Goal: Task Accomplishment & Management: Manage account settings

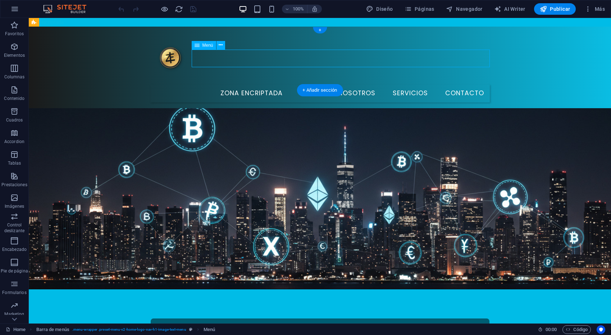
click at [371, 84] on nav "Zona Encriptada Inicio Nosotros Servicios Contacto" at bounding box center [319, 93] width 339 height 18
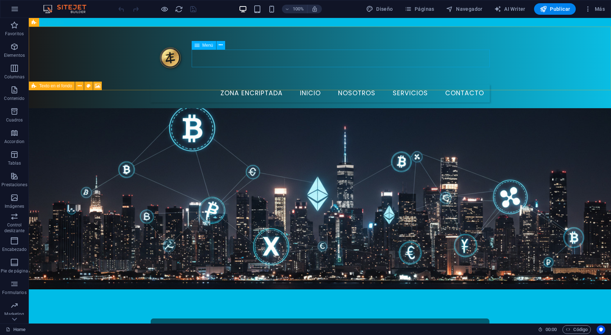
click at [204, 47] on span "Menú" at bounding box center [207, 45] width 11 height 4
select select
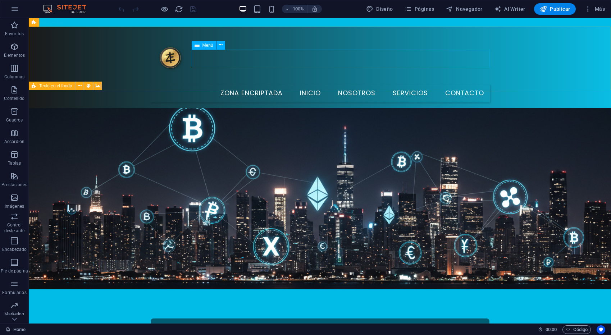
select select
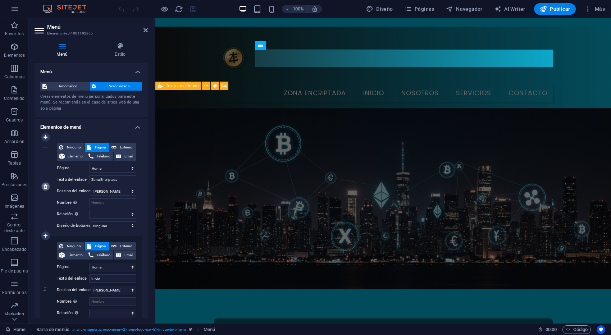
click at [48, 188] on link at bounding box center [45, 186] width 9 height 9
type input "Inicio"
select select
type input "Nosotros"
select select
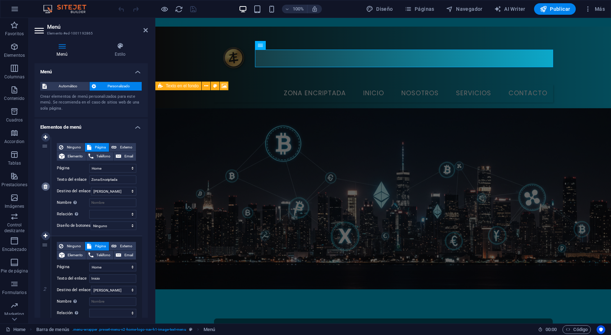
type input "Servicios"
select select
type input "Contacto"
select select
click at [121, 50] on h4 "Estilo" at bounding box center [119, 49] width 55 height 15
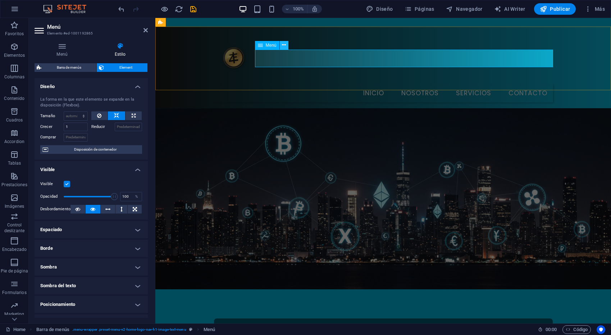
click at [282, 47] on icon at bounding box center [284, 45] width 4 height 8
click at [258, 84] on nav "Inicio Nosotros Servicios Contacto" at bounding box center [382, 93] width 339 height 18
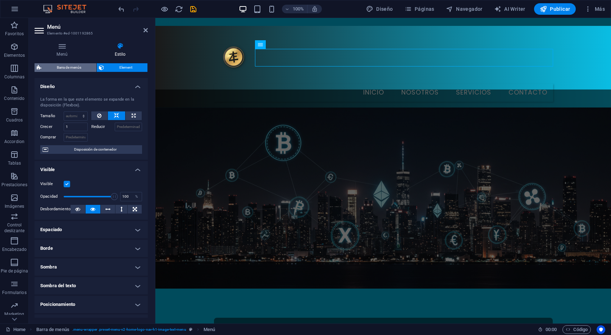
click at [59, 66] on span "Barra de menús" at bounding box center [68, 67] width 51 height 9
select select "rem"
select select "preset-menu-v2-home-logo-nav-h1-image-text-menu"
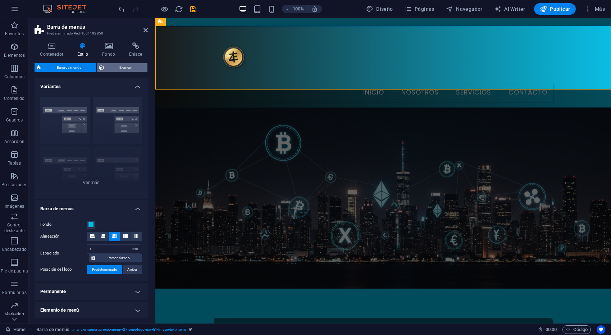
click at [116, 66] on span "Element" at bounding box center [125, 67] width 39 height 9
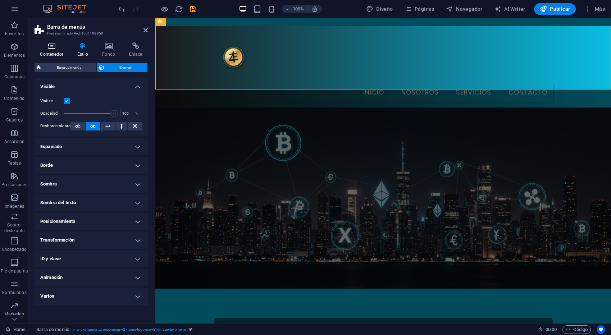
click at [55, 49] on icon at bounding box center [52, 45] width 34 height 7
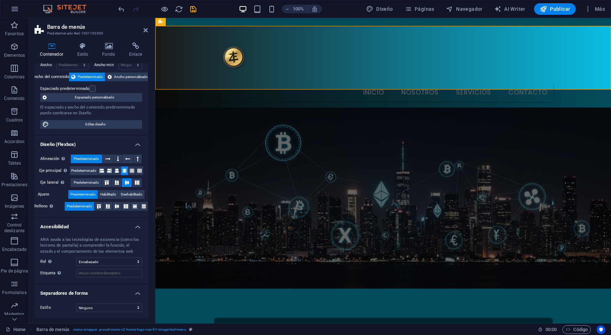
scroll to position [0, 0]
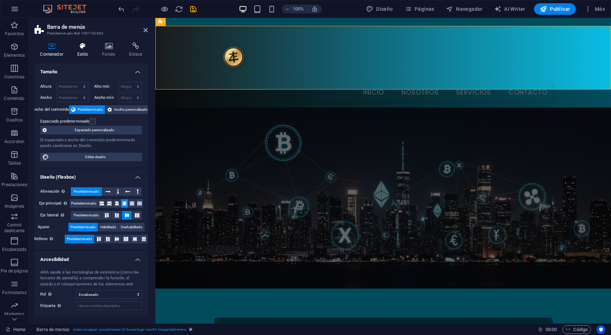
click at [84, 53] on h4 "Estilo" at bounding box center [84, 49] width 25 height 15
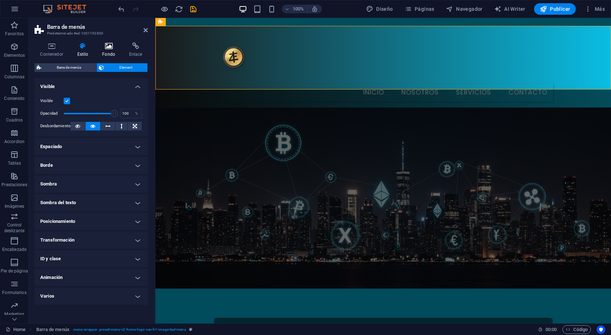
click at [107, 50] on h4 "Fondo" at bounding box center [110, 49] width 27 height 15
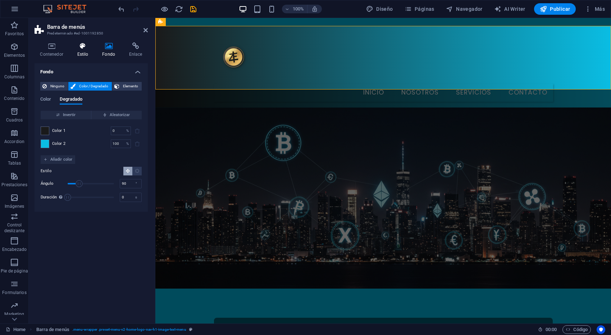
click at [81, 51] on h4 "Estilo" at bounding box center [84, 49] width 25 height 15
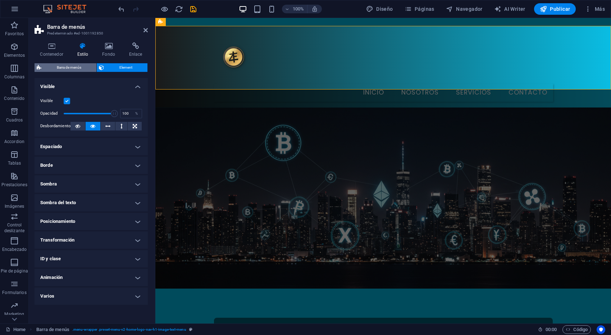
click at [68, 69] on span "Barra de menús" at bounding box center [68, 67] width 51 height 9
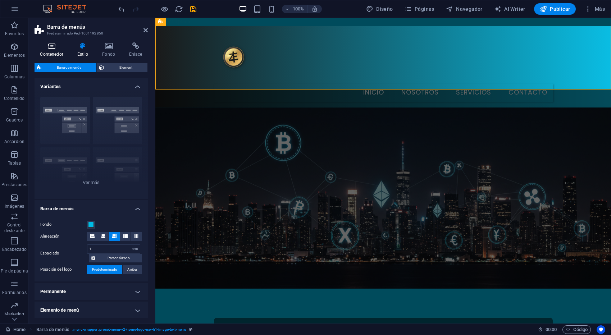
click at [55, 49] on icon at bounding box center [52, 45] width 34 height 7
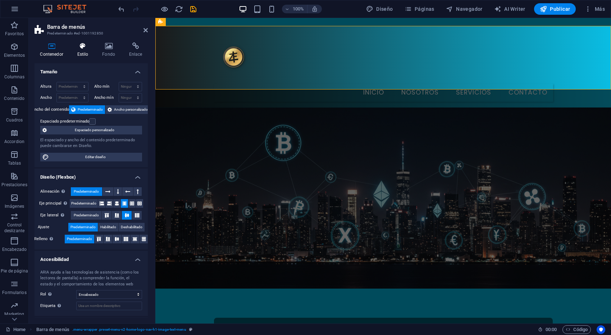
click at [81, 50] on h4 "Estilo" at bounding box center [84, 49] width 25 height 15
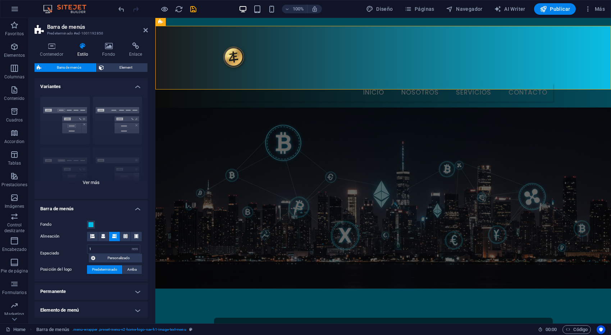
scroll to position [86, 0]
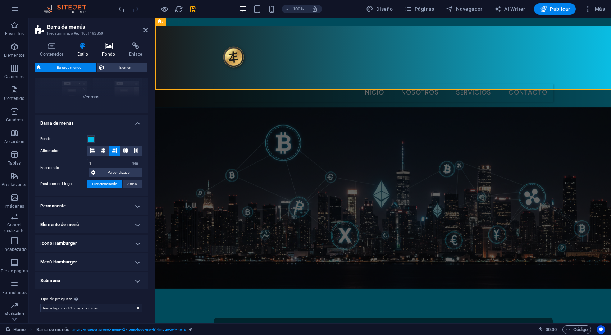
click at [109, 49] on icon at bounding box center [109, 45] width 24 height 7
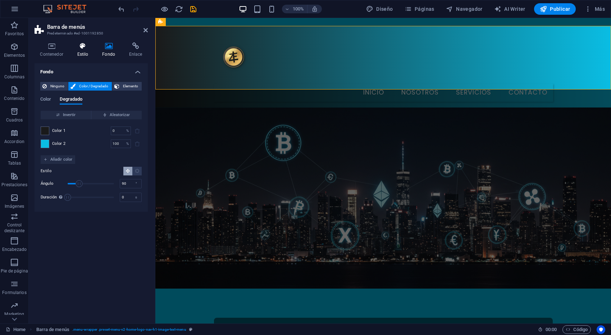
click at [82, 53] on h4 "Estilo" at bounding box center [84, 49] width 25 height 15
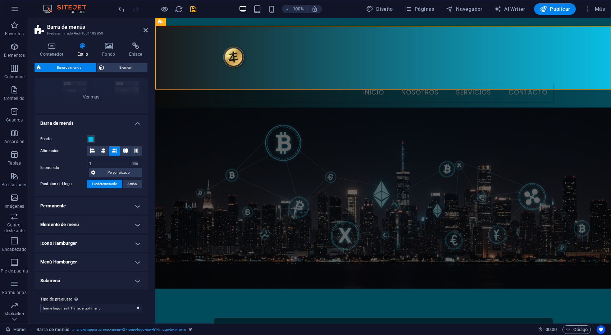
scroll to position [0, 0]
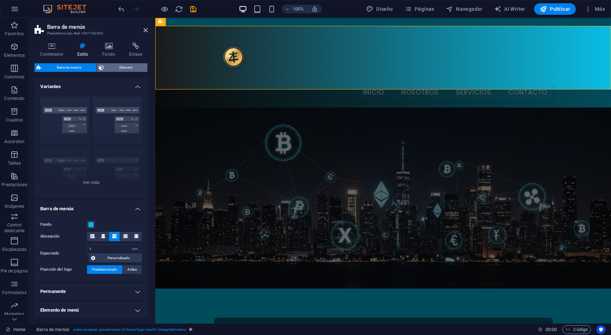
click at [121, 66] on span "Element" at bounding box center [125, 67] width 39 height 9
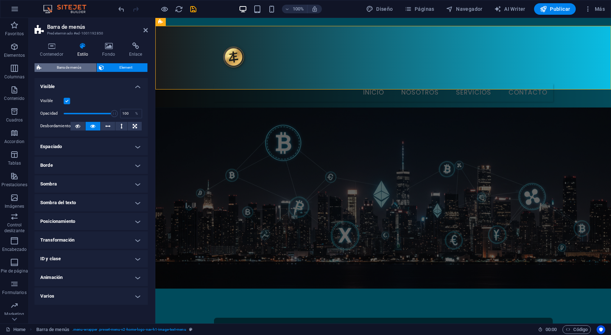
click at [75, 67] on span "Barra de menús" at bounding box center [68, 67] width 51 height 9
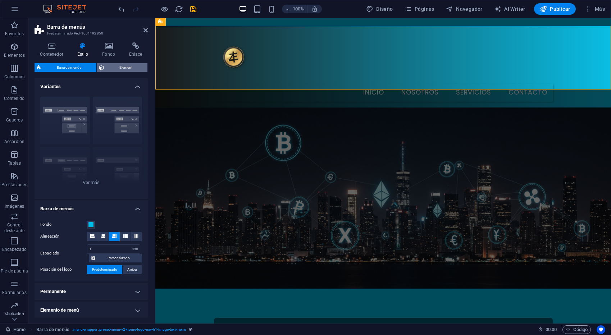
click at [113, 67] on span "Element" at bounding box center [125, 67] width 39 height 9
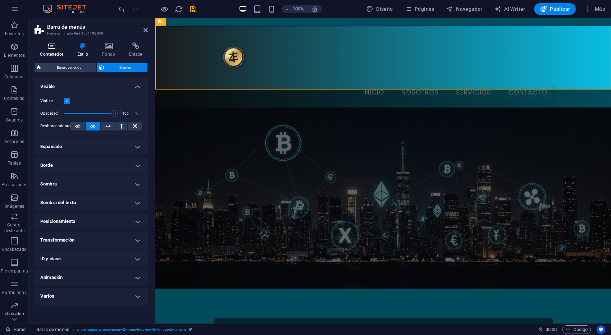
click at [51, 54] on h4 "Contenedor" at bounding box center [53, 49] width 37 height 15
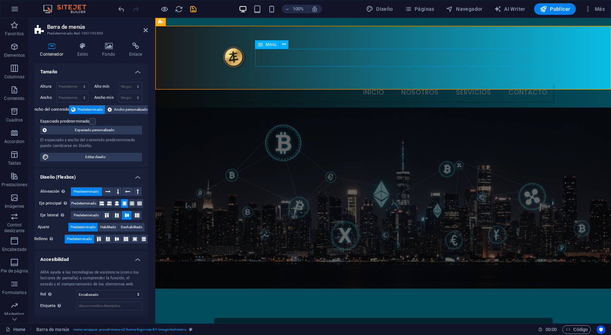
click at [448, 84] on nav "Inicio Nosotros Servicios Contacto" at bounding box center [382, 93] width 339 height 18
click at [272, 44] on span "Menú" at bounding box center [271, 44] width 11 height 4
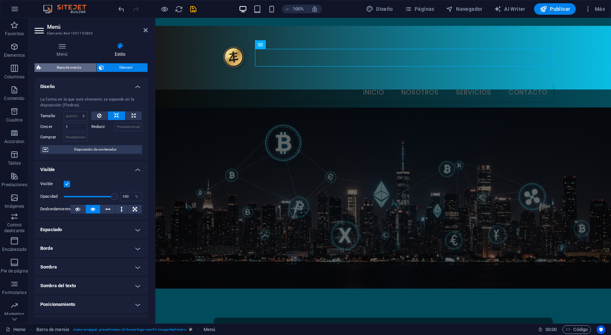
click at [77, 67] on span "Barra de menús" at bounding box center [68, 67] width 51 height 9
select select "rem"
select select "preset-menu-v2-home-logo-nav-h1-image-text-menu"
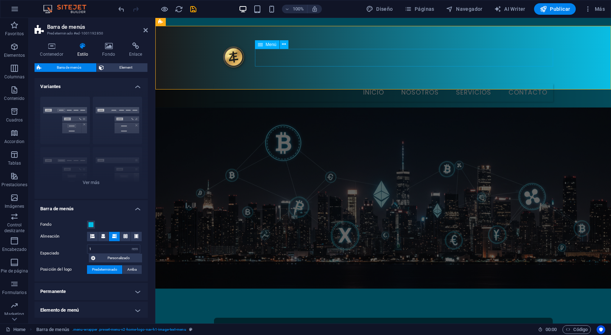
click at [272, 45] on span "Menú" at bounding box center [271, 44] width 11 height 4
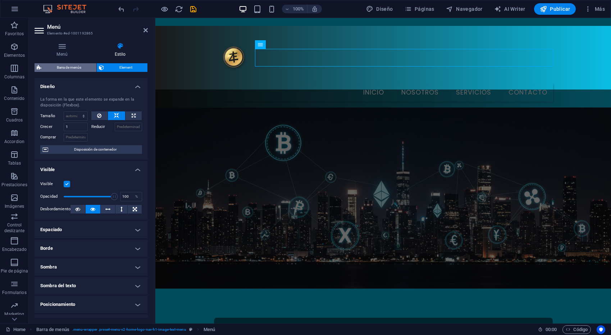
click at [65, 68] on span "Barra de menús" at bounding box center [68, 67] width 51 height 9
select select "rem"
select select "preset-menu-v2-home-logo-nav-h1-image-text-menu"
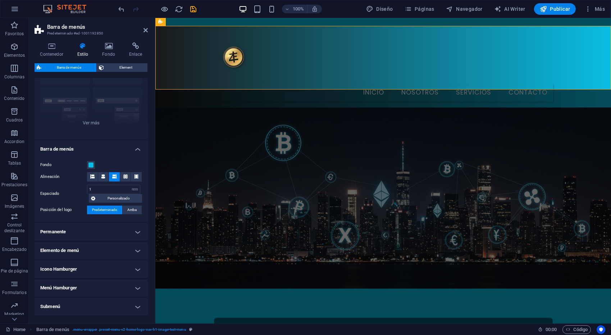
scroll to position [86, 0]
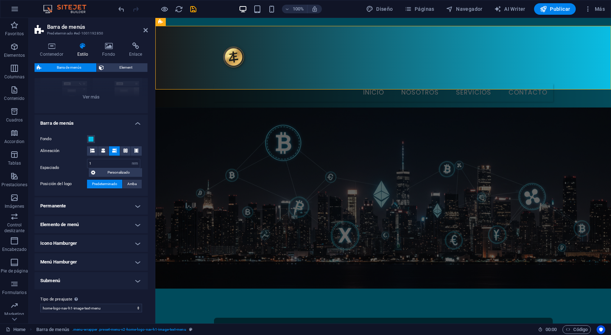
click at [130, 205] on h4 "Permanente" at bounding box center [91, 205] width 113 height 17
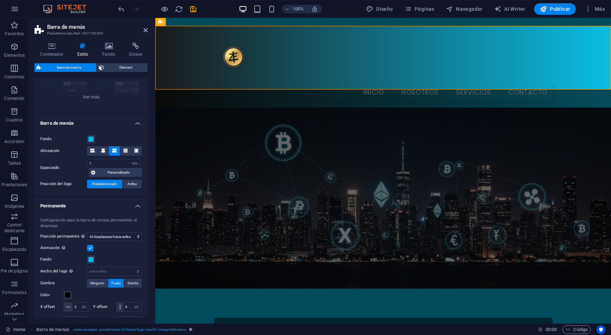
scroll to position [215, 0]
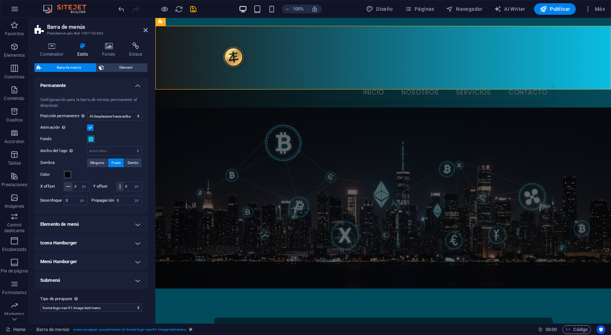
click at [139, 223] on h4 "Elemento de menú" at bounding box center [91, 224] width 113 height 17
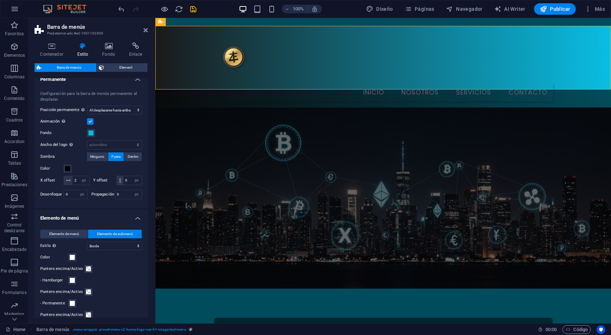
scroll to position [465, 0]
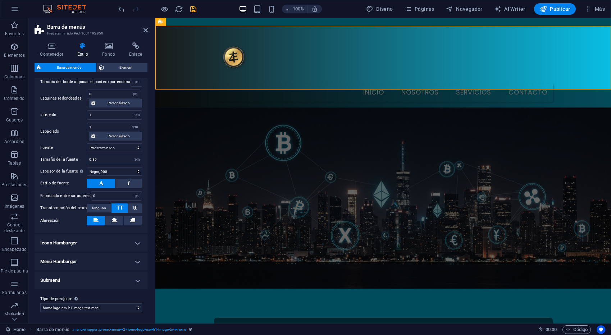
click at [138, 244] on h4 "Icono Hamburger" at bounding box center [91, 242] width 113 height 17
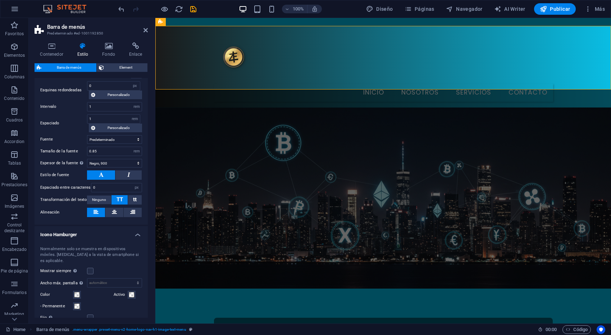
scroll to position [580, 0]
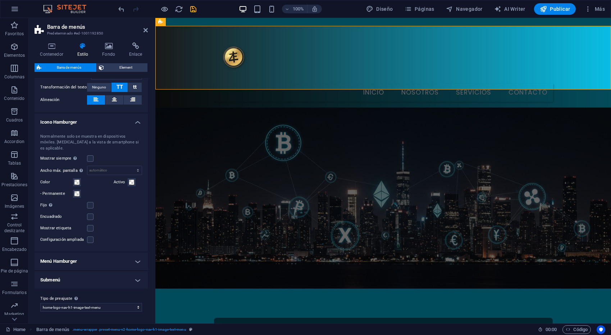
click at [136, 261] on h4 "Menú Hamburger" at bounding box center [91, 261] width 113 height 17
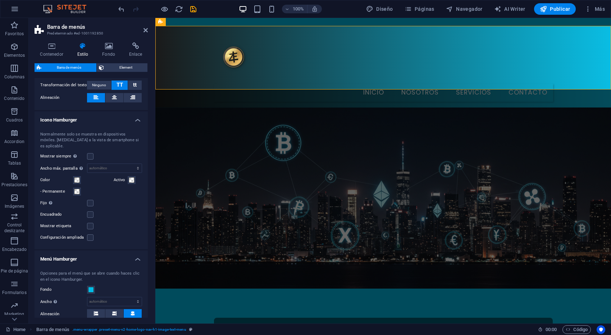
scroll to position [696, 0]
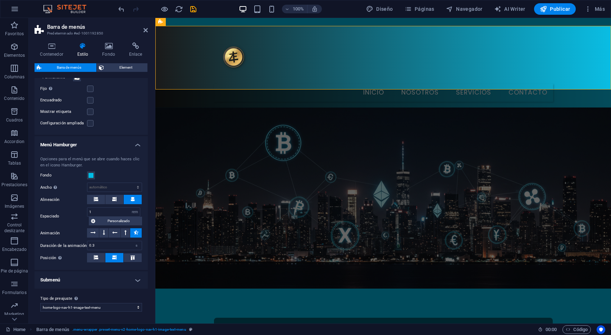
click at [143, 279] on h4 "Submenú" at bounding box center [91, 279] width 113 height 17
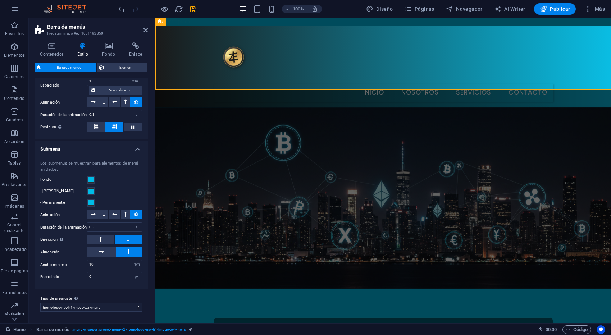
scroll to position [0, 0]
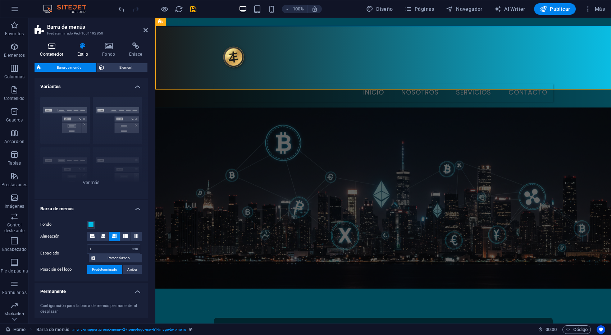
click at [57, 52] on h4 "Contenedor" at bounding box center [53, 49] width 37 height 15
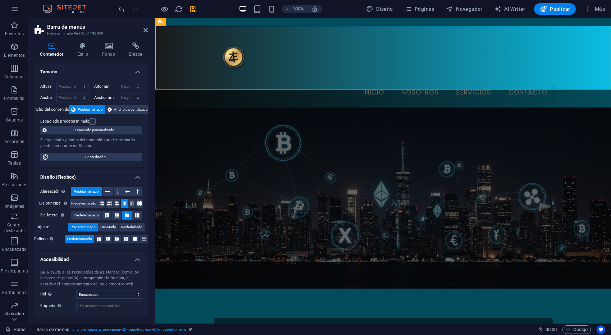
click at [56, 30] on h2 "Barra de menús" at bounding box center [97, 27] width 101 height 6
click at [73, 51] on h4 "Estilo" at bounding box center [84, 49] width 25 height 15
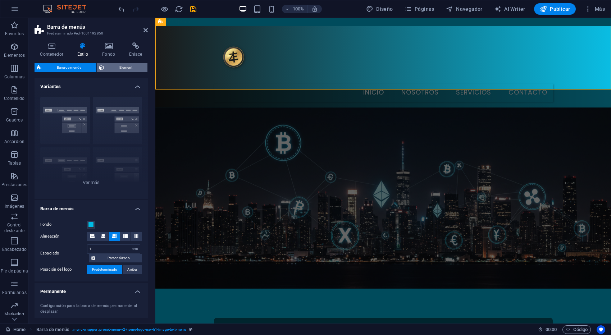
click at [121, 69] on span "Element" at bounding box center [125, 67] width 39 height 9
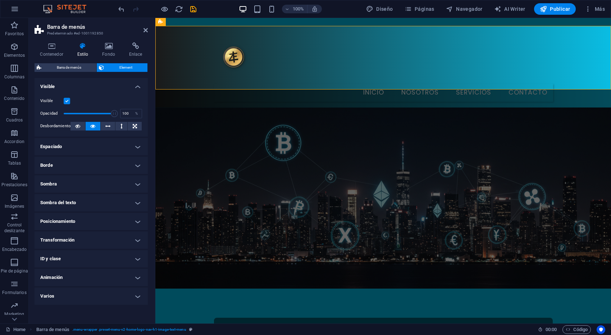
click at [137, 147] on h4 "Espaciado" at bounding box center [91, 146] width 113 height 17
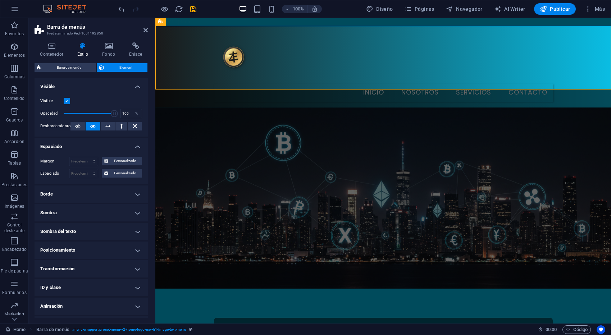
click at [137, 147] on h4 "Espaciado" at bounding box center [91, 144] width 113 height 13
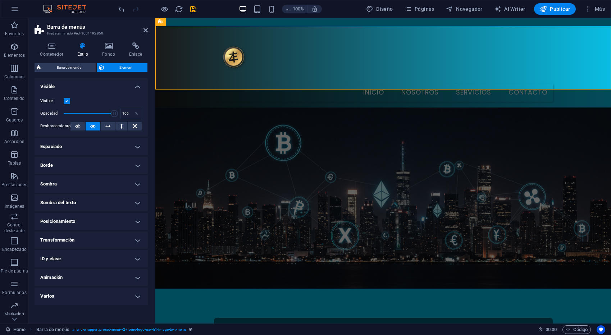
click at [137, 147] on h4 "Espaciado" at bounding box center [91, 146] width 113 height 17
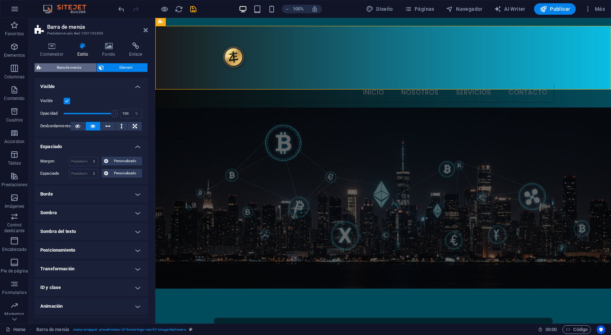
click at [60, 68] on span "Barra de menús" at bounding box center [68, 67] width 51 height 9
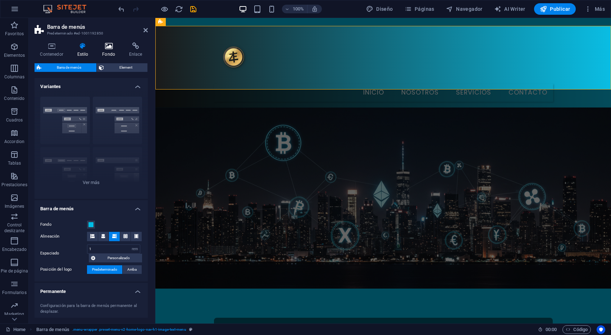
click at [107, 49] on icon at bounding box center [109, 45] width 24 height 7
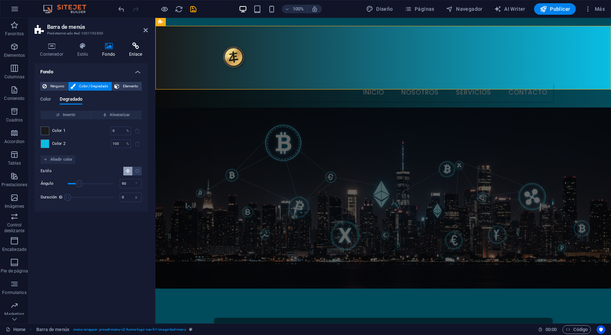
click at [132, 49] on icon at bounding box center [135, 45] width 24 height 7
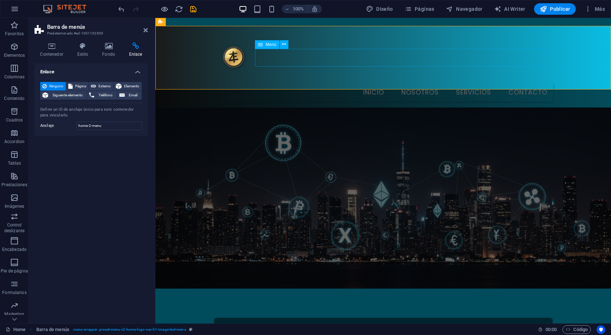
click at [372, 84] on nav "Inicio Nosotros Servicios Contacto" at bounding box center [382, 93] width 339 height 18
click at [268, 45] on span "Menú" at bounding box center [271, 44] width 11 height 4
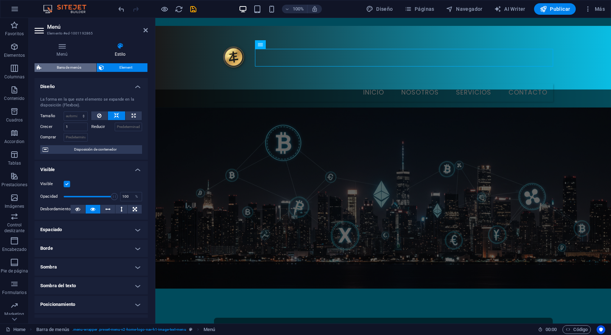
click at [64, 69] on span "Barra de menús" at bounding box center [68, 67] width 51 height 9
select select "rem"
select select "sticky_reverse"
select select "px"
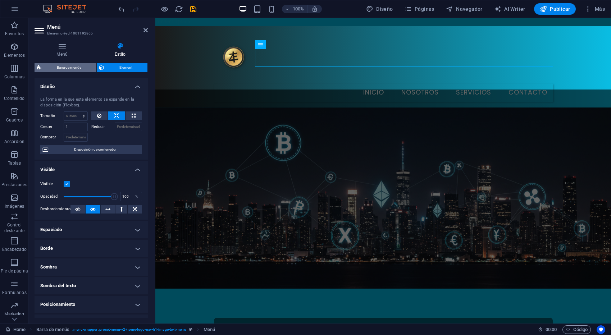
select select "px"
select select "hover_border"
select select "px"
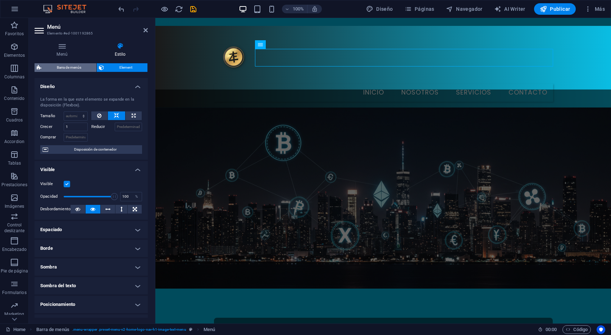
select select "rem"
select select "900"
select select "px"
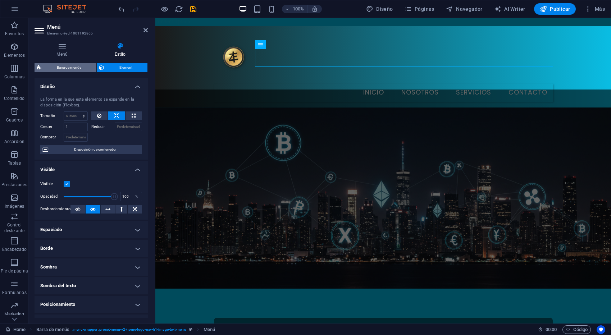
select select "rem"
select select "px"
select select "preset-menu-v2-home-logo-nav-h1-image-text-menu"
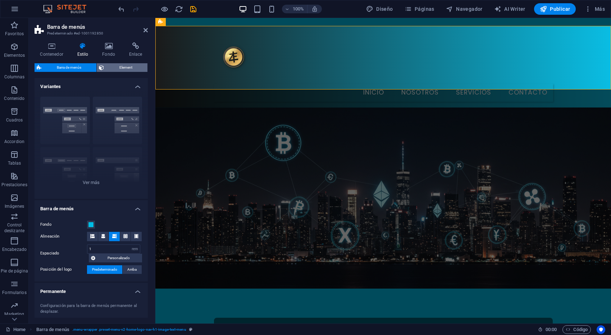
click at [124, 68] on span "Element" at bounding box center [125, 67] width 39 height 9
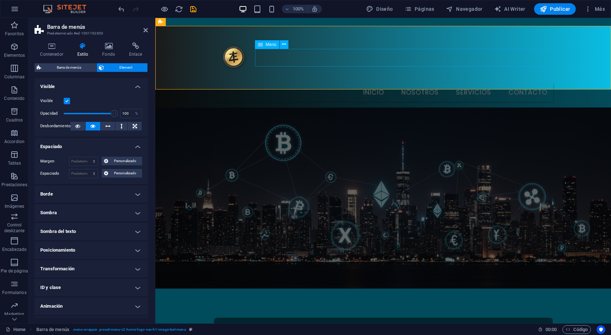
click at [362, 84] on nav "Inicio Nosotros Servicios Contacto" at bounding box center [382, 93] width 339 height 18
click at [270, 44] on span "Menú" at bounding box center [271, 44] width 11 height 4
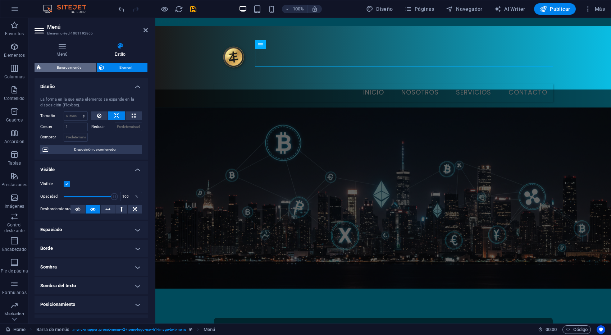
click at [67, 68] on span "Barra de menús" at bounding box center [68, 67] width 51 height 9
select select "rem"
select select "sticky_reverse"
select select "px"
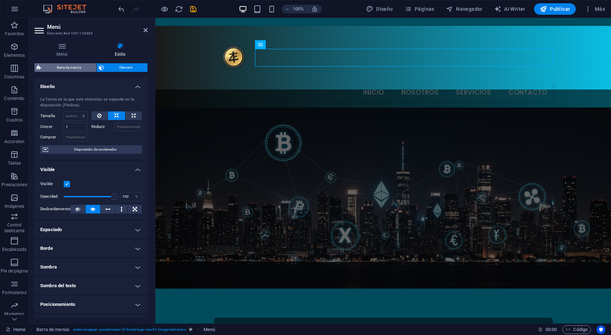
select select "px"
select select "hover_border"
select select "px"
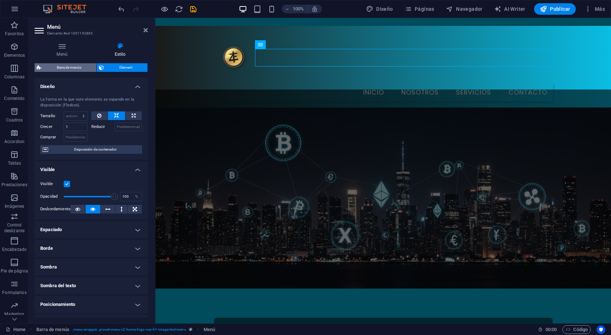
select select "rem"
select select "900"
select select "px"
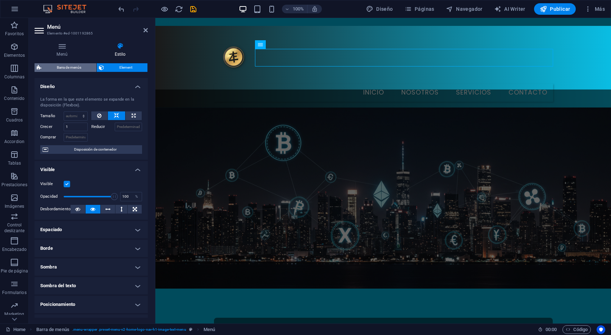
select select "rem"
select select "px"
select select "preset-menu-v2-home-logo-nav-h1-image-text-menu"
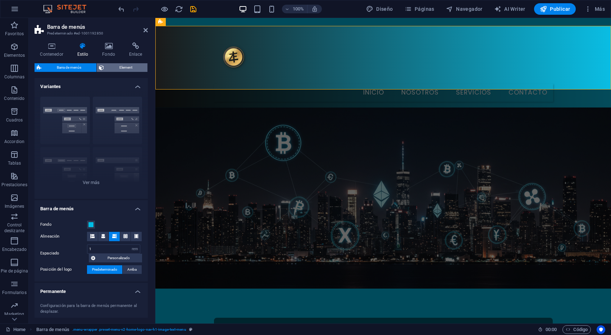
click at [119, 68] on span "Element" at bounding box center [125, 67] width 39 height 9
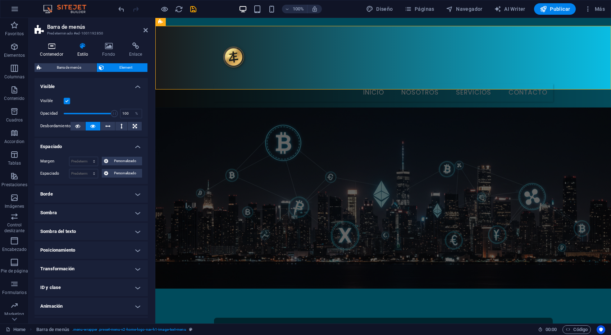
click at [50, 48] on icon at bounding box center [52, 45] width 34 height 7
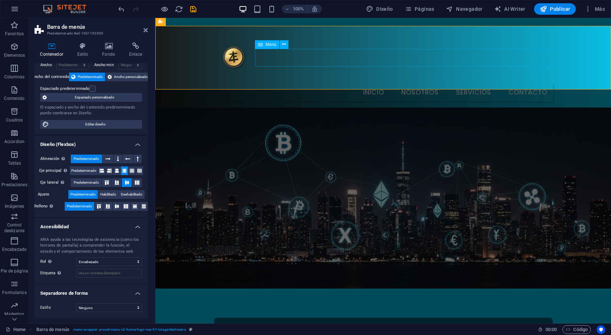
scroll to position [2, 0]
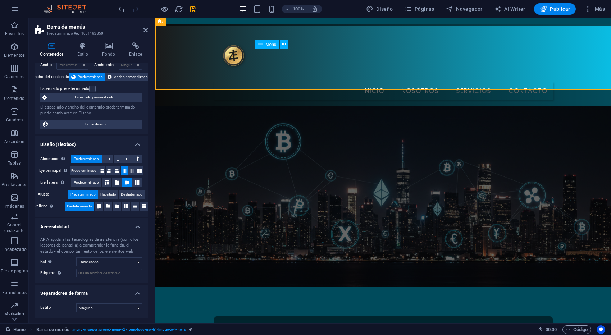
click at [372, 82] on nav "Inicio Nosotros Servicios Contacto" at bounding box center [382, 91] width 339 height 18
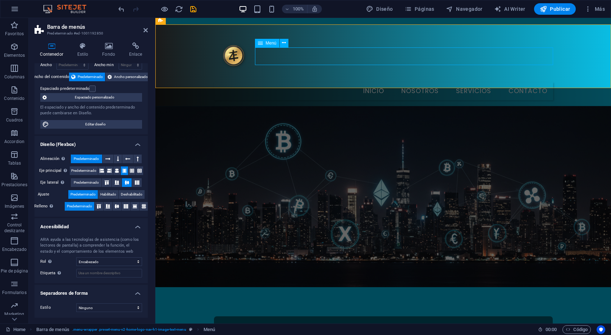
click at [268, 44] on span "Menú" at bounding box center [271, 43] width 11 height 4
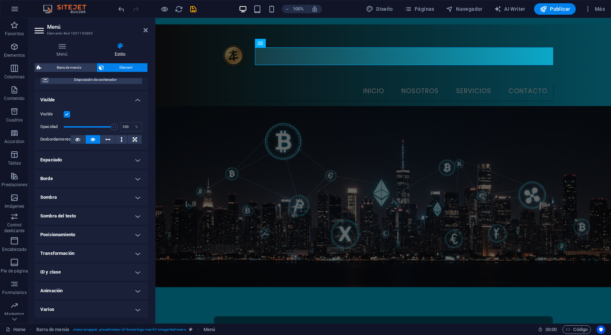
scroll to position [0, 0]
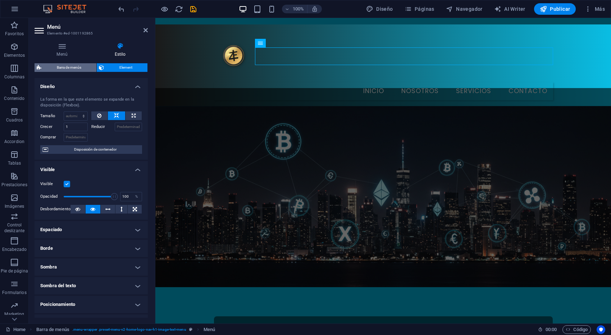
click at [65, 69] on span "Barra de menús" at bounding box center [68, 67] width 51 height 9
select select "rem"
select select "sticky_reverse"
select select "px"
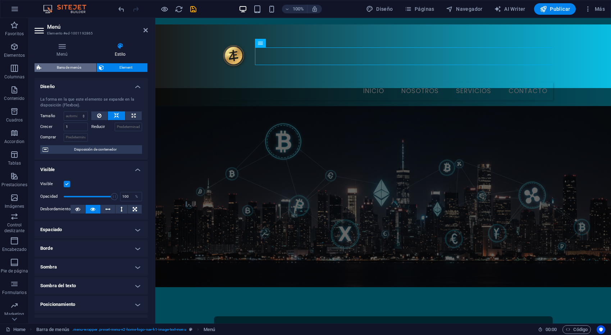
select select "px"
select select "hover_border"
select select "px"
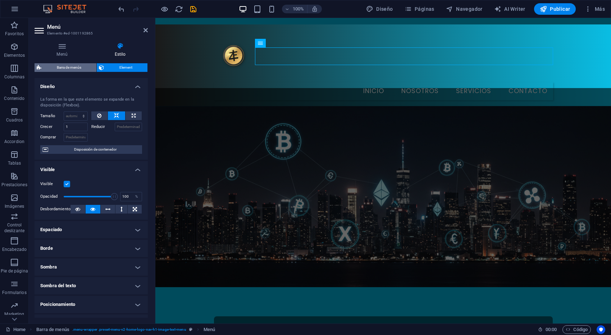
select select "rem"
select select "900"
select select "px"
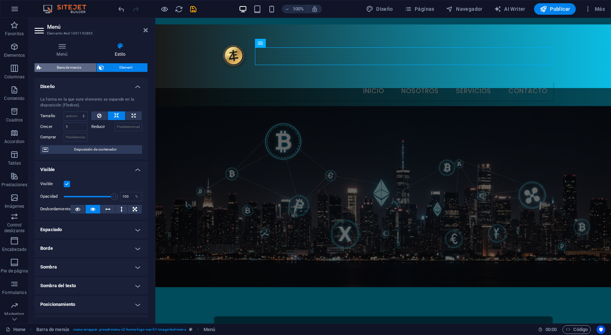
select select "rem"
select select "px"
select select "preset-menu-v2-home-logo-nav-h1-image-text-menu"
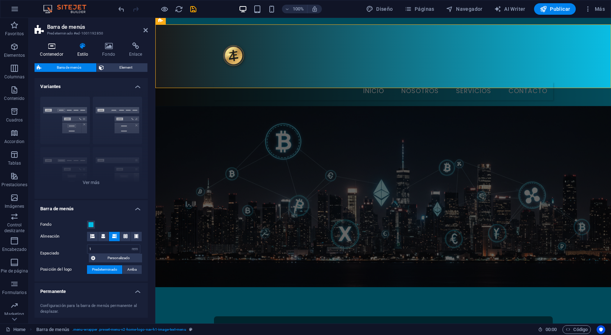
click at [49, 47] on icon at bounding box center [52, 45] width 34 height 7
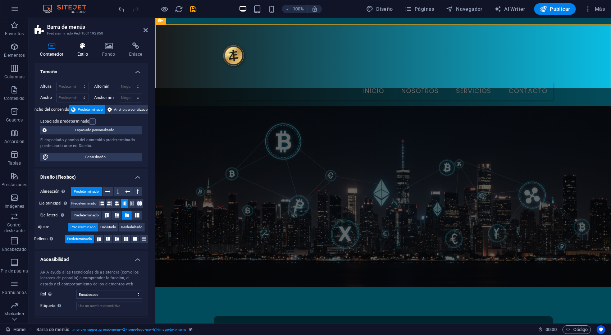
click at [86, 46] on icon at bounding box center [83, 45] width 22 height 7
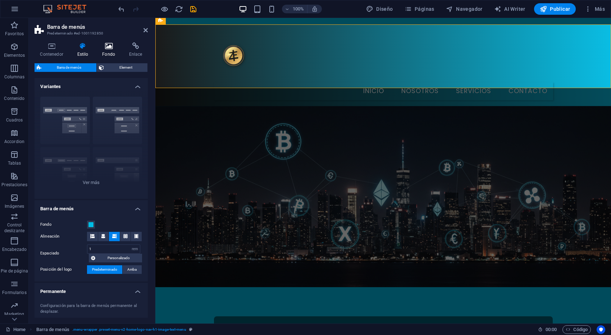
click at [107, 49] on icon at bounding box center [109, 45] width 24 height 7
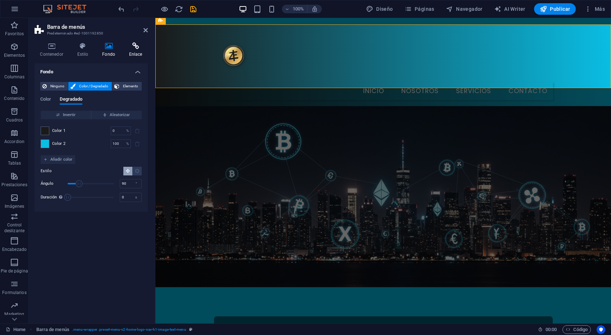
click at [124, 49] on icon at bounding box center [135, 45] width 24 height 7
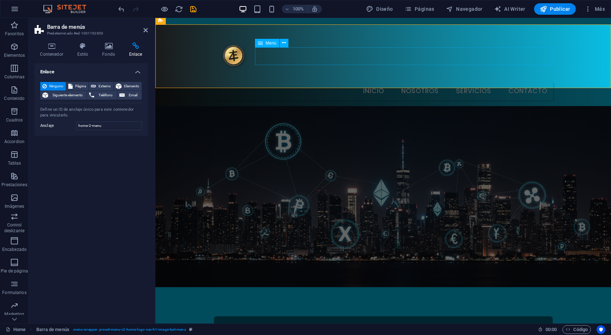
click at [450, 82] on nav "Inicio Nosotros Servicios Contacto" at bounding box center [382, 91] width 339 height 18
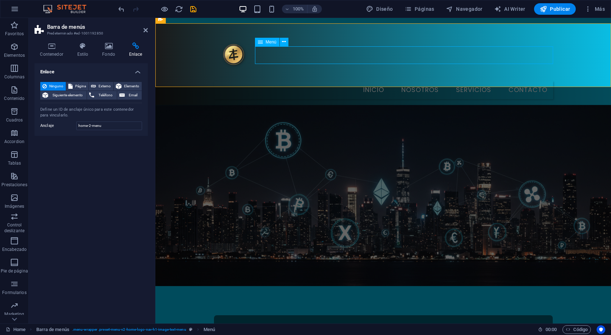
click at [451, 81] on nav "Inicio Nosotros Servicios Contacto" at bounding box center [382, 90] width 339 height 18
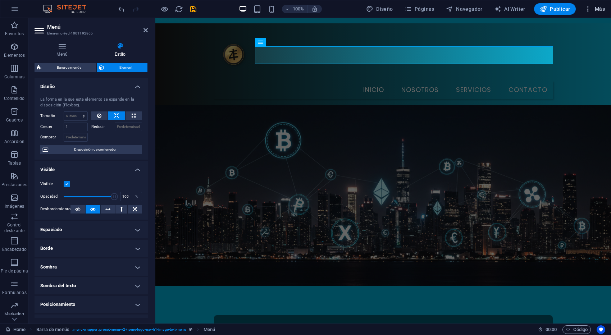
click at [599, 6] on span "Más" at bounding box center [594, 8] width 20 height 7
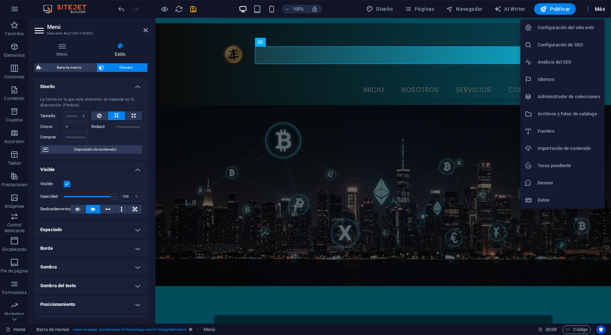
click at [592, 26] on h6 "Configuración del sitio web" at bounding box center [568, 27] width 63 height 9
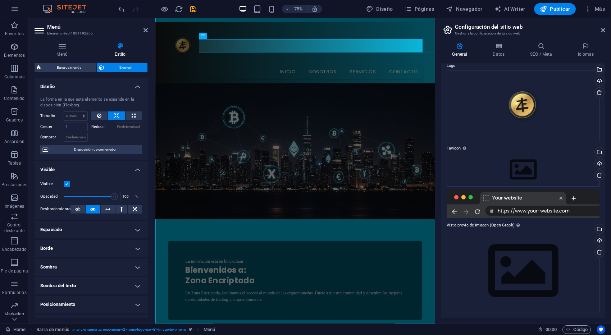
scroll to position [0, 0]
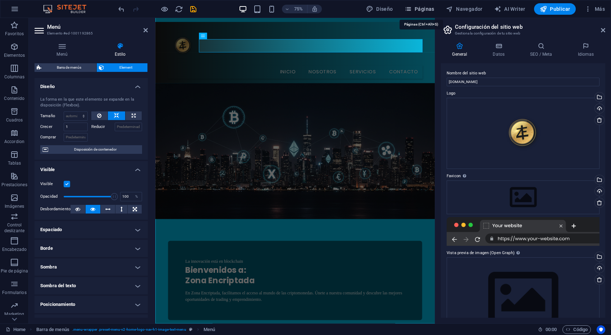
click at [408, 9] on icon "button" at bounding box center [407, 8] width 7 height 7
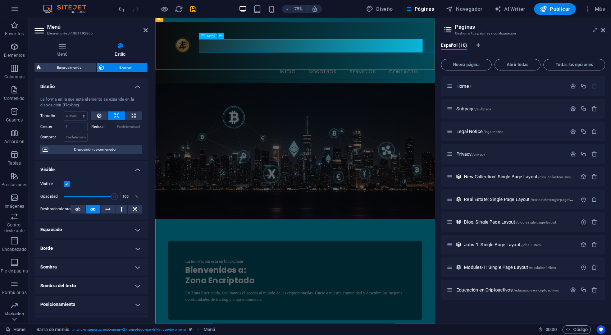
click at [424, 81] on nav "Inicio Nosotros Servicios Contacto" at bounding box center [341, 90] width 339 height 18
click at [575, 86] on icon "button" at bounding box center [573, 86] width 6 height 6
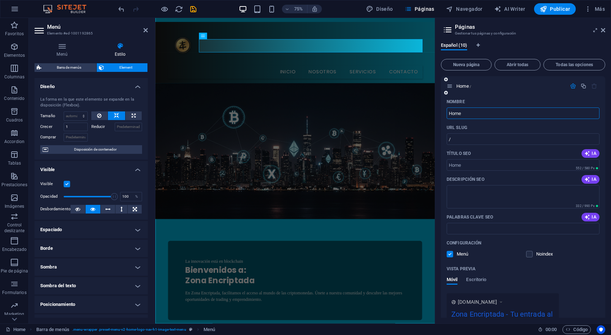
click at [574, 87] on icon "button" at bounding box center [573, 86] width 6 height 6
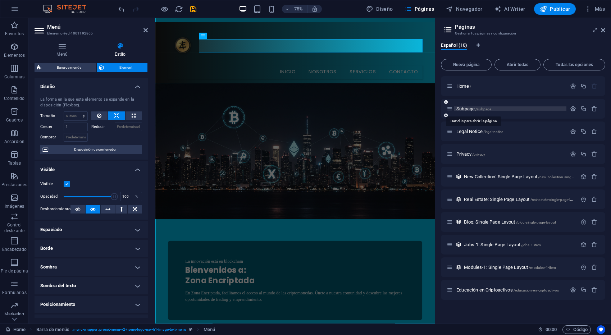
click at [472, 106] on span "Subpage /subpage" at bounding box center [473, 108] width 35 height 5
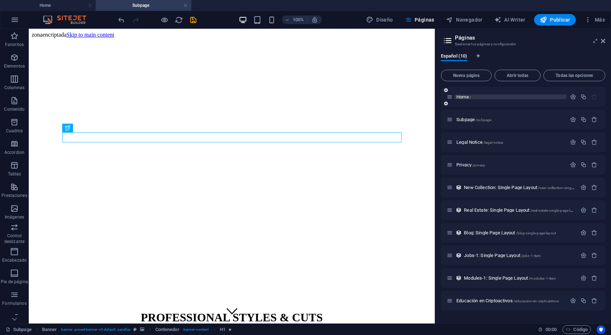
click at [467, 98] on span "Home /" at bounding box center [463, 96] width 15 height 5
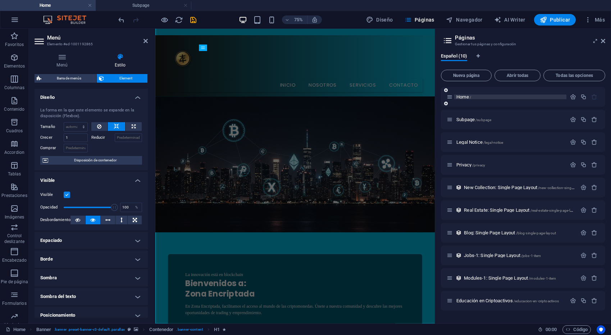
scroll to position [3, 0]
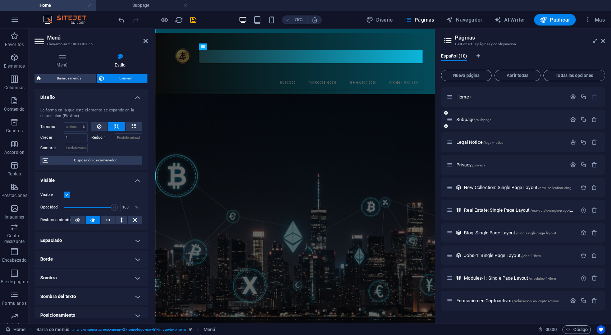
click at [464, 122] on div "Subpage /subpage" at bounding box center [506, 119] width 120 height 8
click at [466, 120] on span "Subpage /subpage" at bounding box center [473, 119] width 35 height 5
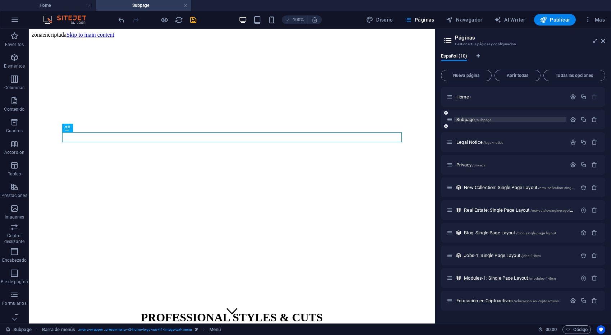
scroll to position [0, 0]
click at [464, 99] on div "Home /" at bounding box center [506, 97] width 120 height 8
click at [465, 96] on span "Home /" at bounding box center [463, 96] width 15 height 5
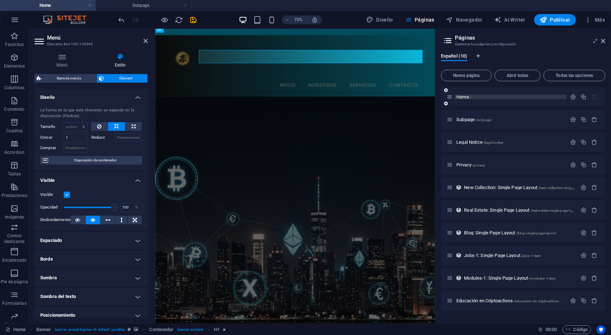
scroll to position [3, 0]
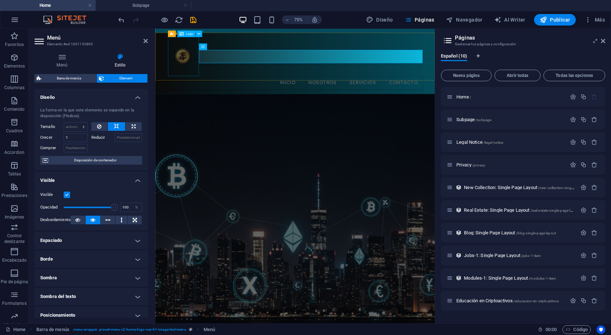
click at [202, 54] on div at bounding box center [341, 66] width 339 height 52
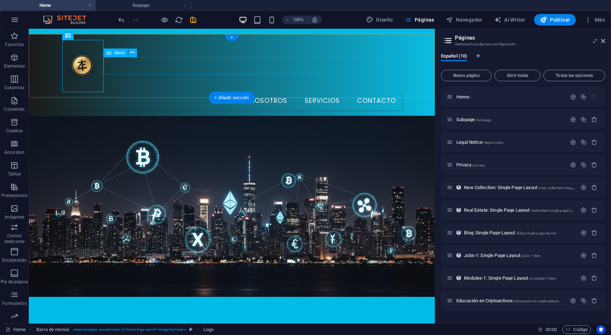
click at [175, 92] on nav "Inicio Nosotros Servicios Contacto" at bounding box center [231, 101] width 339 height 18
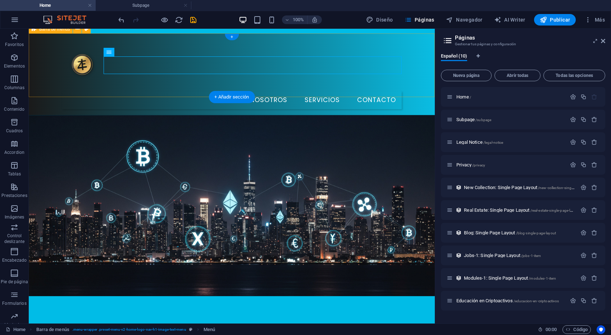
click at [179, 51] on div "Inicio Nosotros Servicios Contacto" at bounding box center [232, 74] width 406 height 82
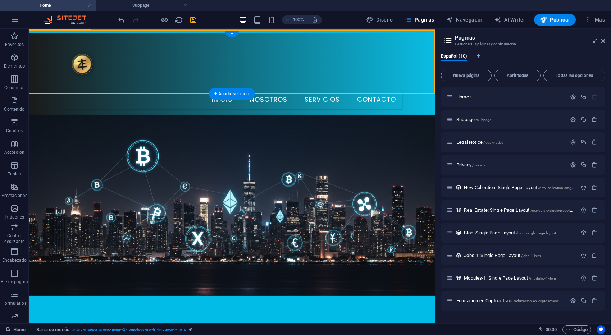
scroll to position [0, 0]
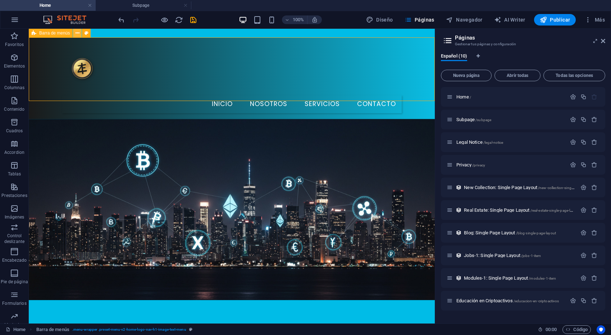
click at [78, 35] on icon at bounding box center [77, 33] width 4 height 8
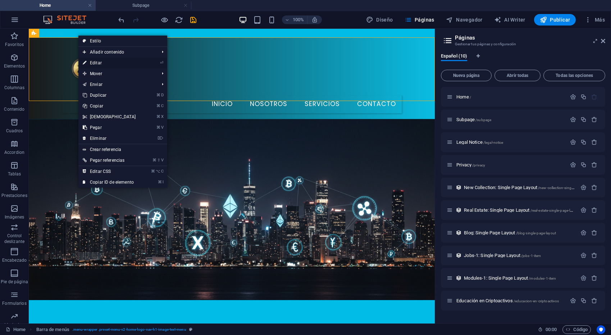
click at [105, 63] on link "⏎ Editar" at bounding box center [109, 63] width 62 height 11
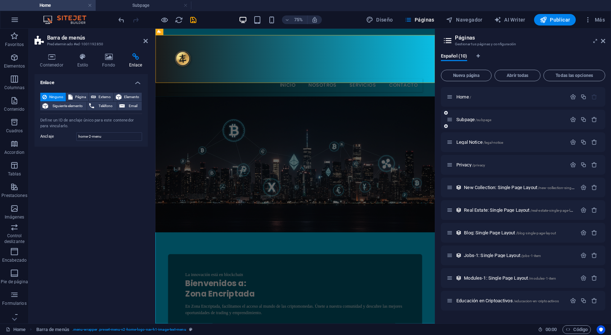
click at [538, 116] on div "Subpage /subpage" at bounding box center [506, 119] width 120 height 8
click at [468, 119] on span "Subpage /subpage" at bounding box center [473, 119] width 35 height 5
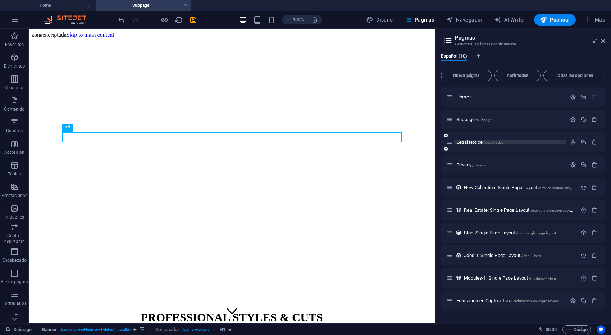
click at [470, 141] on span "Legal Notice /legal-notice" at bounding box center [479, 141] width 47 height 5
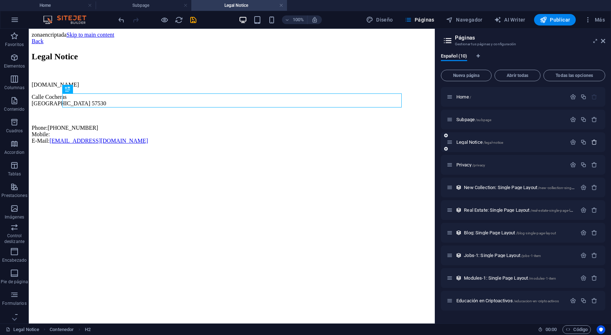
click at [598, 143] on button "button" at bounding box center [594, 142] width 10 height 6
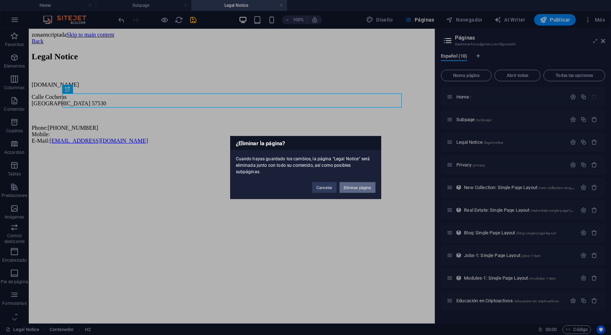
click at [365, 182] on button "Eliminar página" at bounding box center [357, 187] width 36 height 11
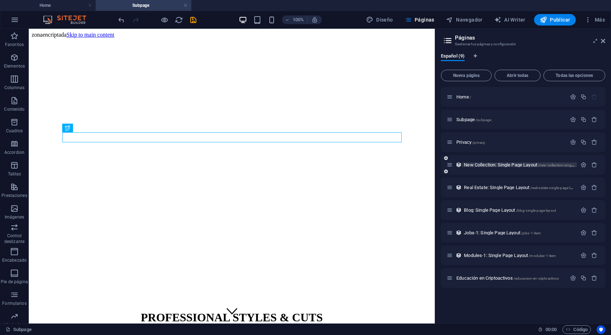
click at [480, 164] on span "New Collection: Single Page Layout /new-collection-single-page-layout" at bounding box center [529, 164] width 130 height 5
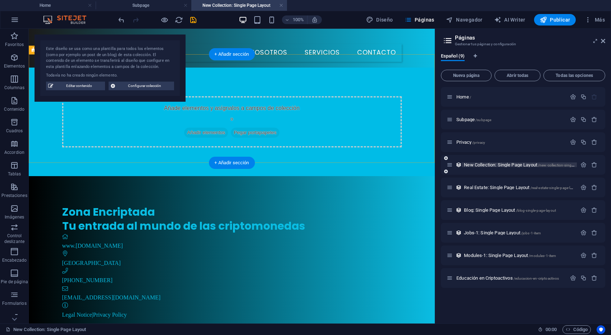
scroll to position [72, 0]
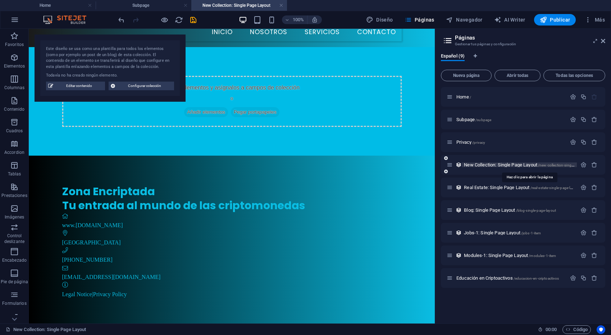
click at [486, 166] on span "New Collection: Single Page Layout /new-collection-single-page-layout" at bounding box center [529, 164] width 130 height 5
click at [206, 107] on span "Añadir elementos" at bounding box center [206, 112] width 44 height 10
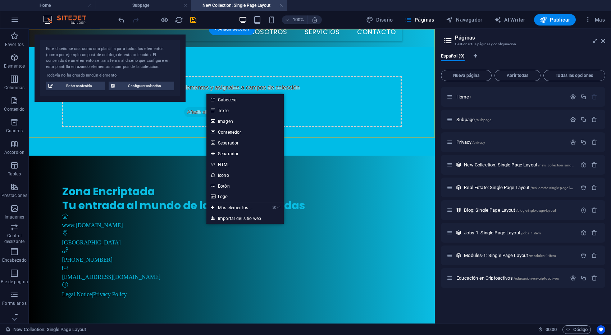
click at [253, 47] on div "Añade elementos y asígnalos a campos de colección o Añadir elementos Pegar port…" at bounding box center [232, 101] width 406 height 109
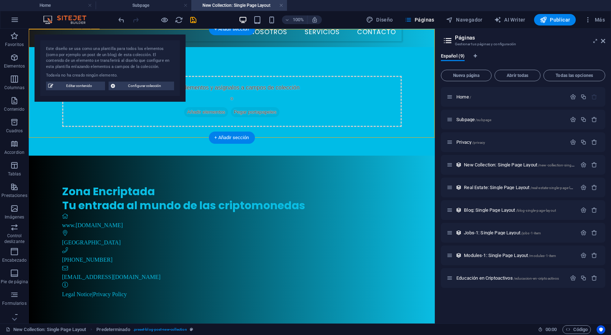
click at [253, 47] on div "Añade elementos y asígnalos a campos de colección o Añadir elementos Pegar port…" at bounding box center [232, 101] width 406 height 109
click at [250, 117] on div "Añade elementos y asígnalos a campos de colección o Añadir elementos Pegar port…" at bounding box center [232, 101] width 406 height 109
click at [142, 87] on span "Configurar colección" at bounding box center [144, 86] width 55 height 9
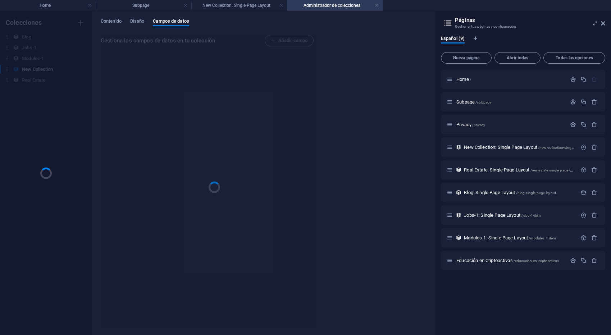
scroll to position [0, 0]
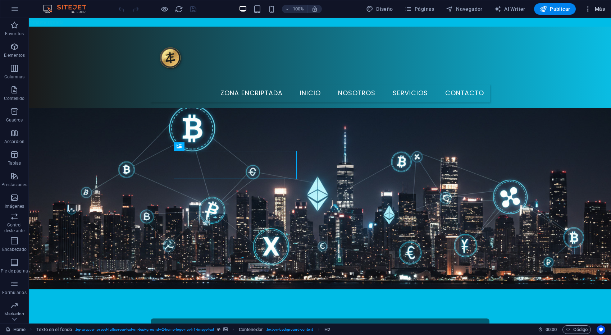
click at [599, 12] on span "Más" at bounding box center [594, 8] width 20 height 7
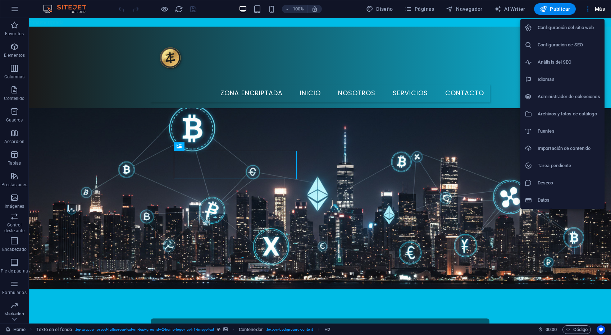
click at [567, 30] on h6 "Configuración del sitio web" at bounding box center [568, 27] width 63 height 9
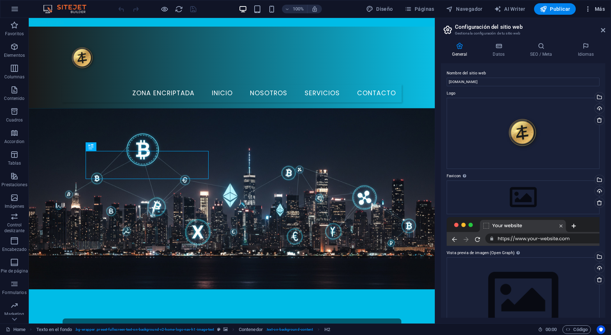
click at [593, 11] on span "Más" at bounding box center [594, 8] width 20 height 7
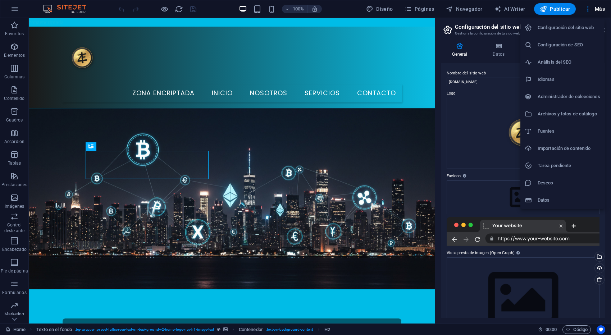
click at [15, 49] on div at bounding box center [305, 167] width 611 height 335
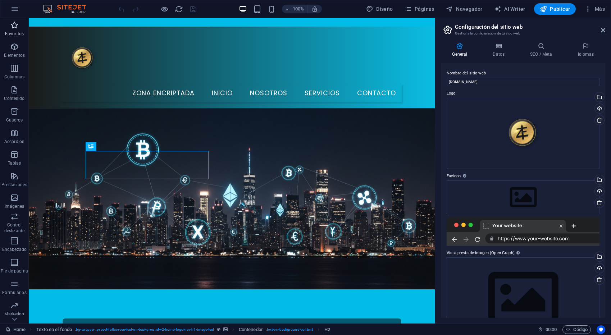
click at [15, 29] on icon "button" at bounding box center [14, 25] width 9 height 9
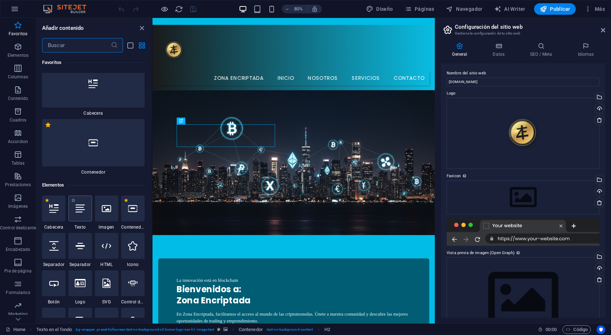
scroll to position [21, 0]
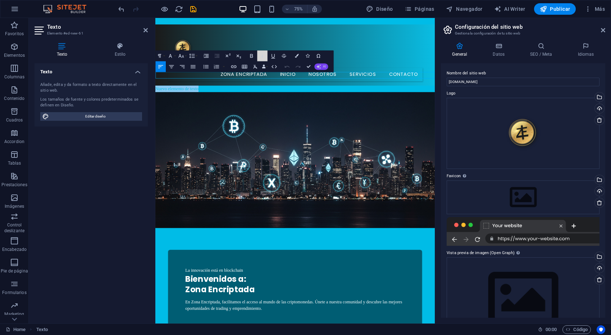
drag, startPoint x: 258, startPoint y: 54, endPoint x: 323, endPoint y: 65, distance: 66.0
click at [323, 66] on div "Paragraph Format Normal Heading 1 Heading 2 Heading 3 Heading 4 Heading 5 Headi…" at bounding box center [244, 62] width 178 height 22
drag, startPoint x: 481, startPoint y: 75, endPoint x: 400, endPoint y: 92, distance: 83.0
drag, startPoint x: 482, startPoint y: 73, endPoint x: 389, endPoint y: 95, distance: 95.2
click at [174, 56] on button "Font Family" at bounding box center [171, 56] width 10 height 11
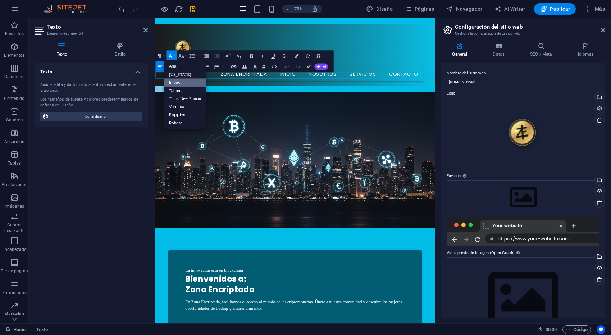
click at [178, 81] on link "Impact" at bounding box center [185, 83] width 43 height 8
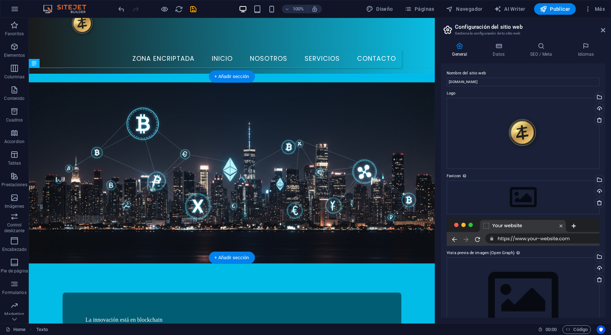
scroll to position [0, 0]
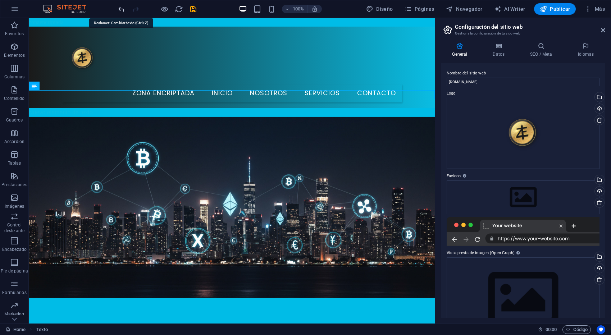
click at [122, 9] on icon "undo" at bounding box center [121, 9] width 8 height 8
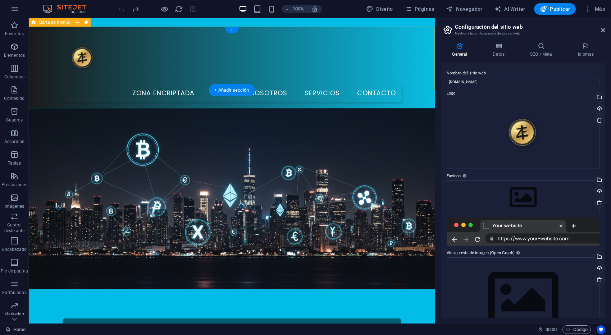
click at [46, 43] on div "Zona Encriptada Inicio Nosotros Servicios Contacto" at bounding box center [232, 68] width 406 height 82
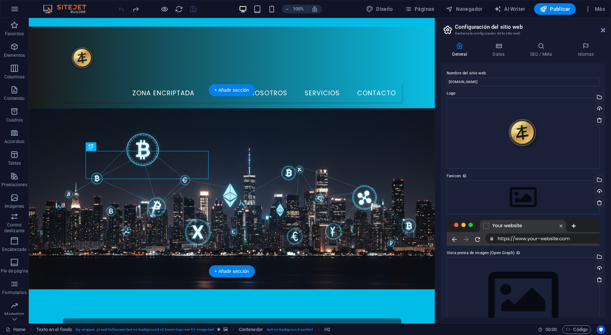
click at [253, 155] on figure at bounding box center [232, 198] width 406 height 181
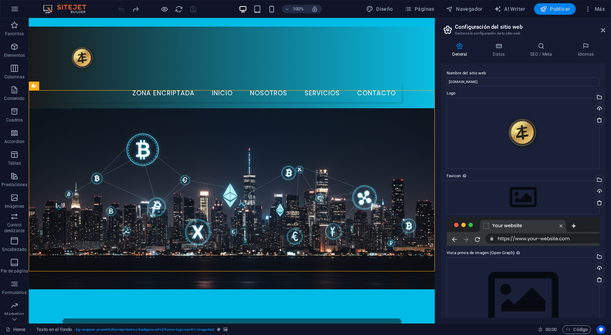
click at [561, 10] on span "Publicar" at bounding box center [554, 8] width 31 height 7
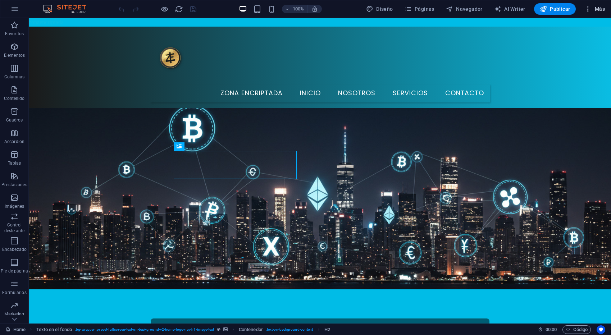
click at [596, 10] on span "Más" at bounding box center [594, 8] width 20 height 7
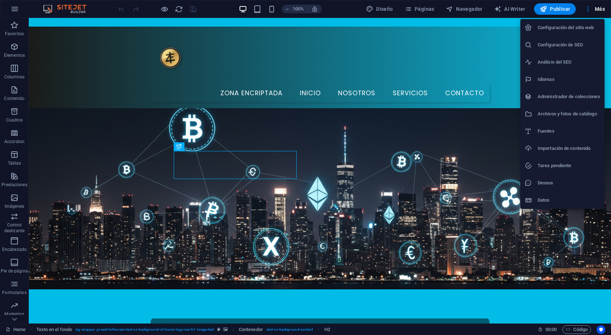
click at [576, 29] on h6 "Configuración del sitio web" at bounding box center [568, 27] width 63 height 9
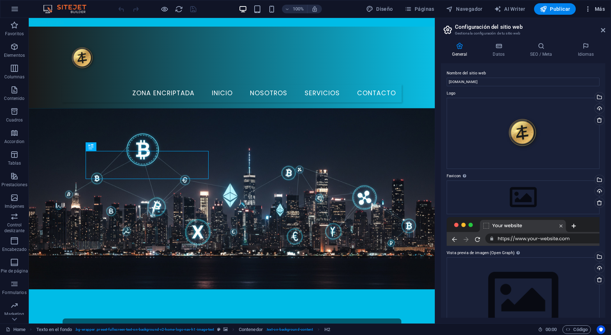
click at [596, 8] on span "Más" at bounding box center [594, 8] width 20 height 7
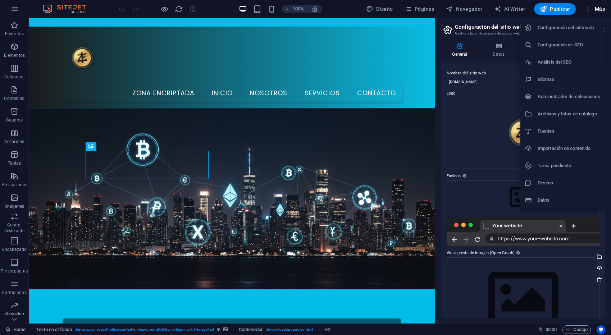
click at [572, 29] on h6 "Configuración del sitio web" at bounding box center [568, 27] width 63 height 9
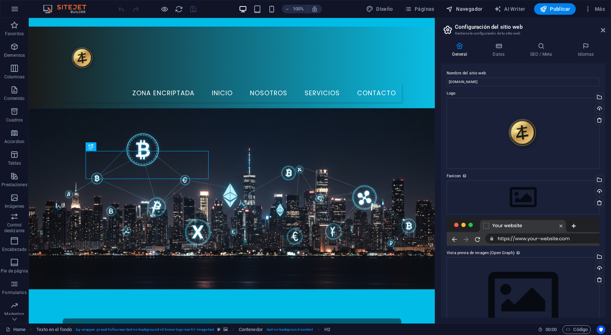
click at [464, 8] on span "Navegador" at bounding box center [464, 8] width 37 height 7
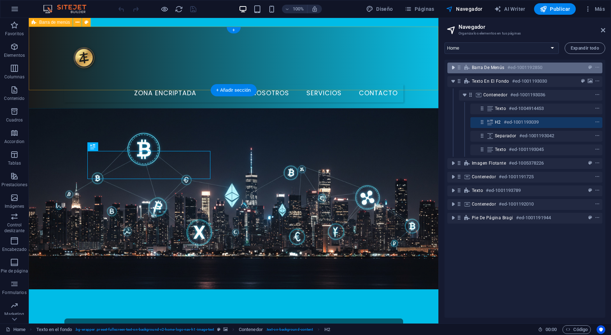
click at [452, 68] on icon "toggle-expand" at bounding box center [452, 67] width 7 height 7
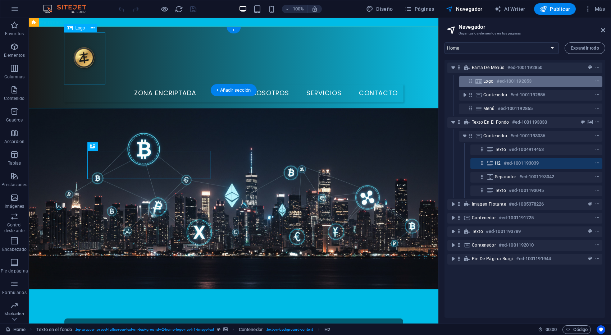
click at [514, 80] on h6 "#ed-1001192853" at bounding box center [513, 81] width 35 height 9
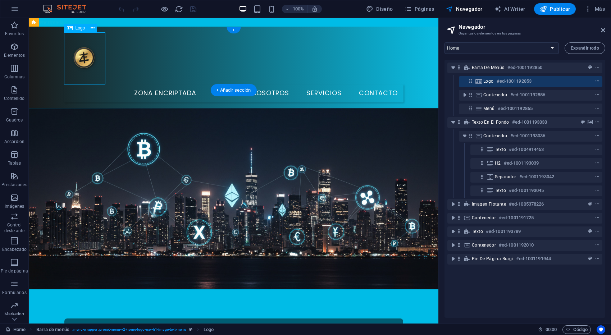
click at [595, 82] on icon "context-menu" at bounding box center [596, 81] width 5 height 5
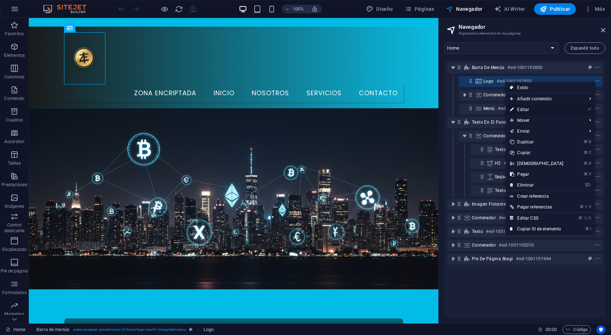
click at [561, 109] on link "⏎ Editar" at bounding box center [536, 109] width 62 height 11
select select "px"
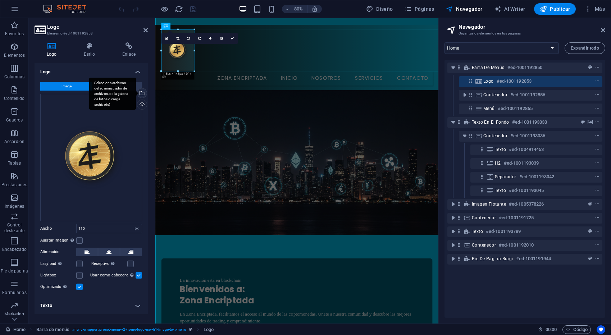
click at [121, 85] on div "Selecciona archivos del administrador de archivos, de la galería de fotos o car…" at bounding box center [112, 94] width 47 height 32
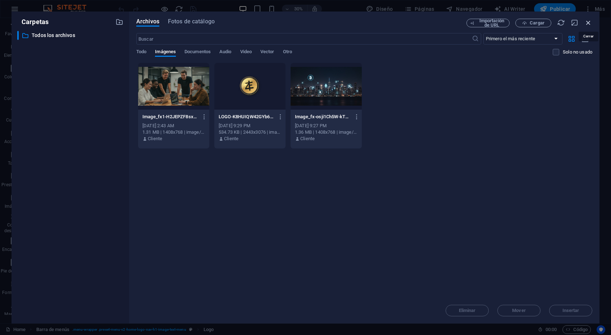
click at [589, 24] on icon "button" at bounding box center [588, 23] width 8 height 8
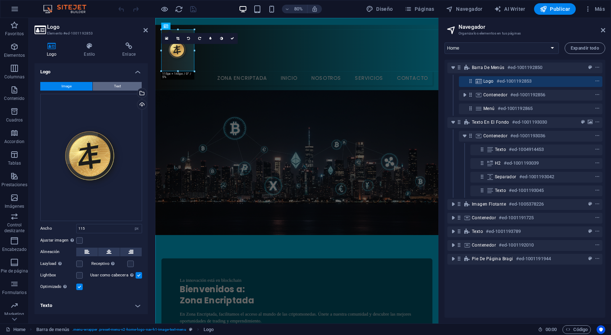
click at [107, 86] on button "Text" at bounding box center [117, 86] width 49 height 9
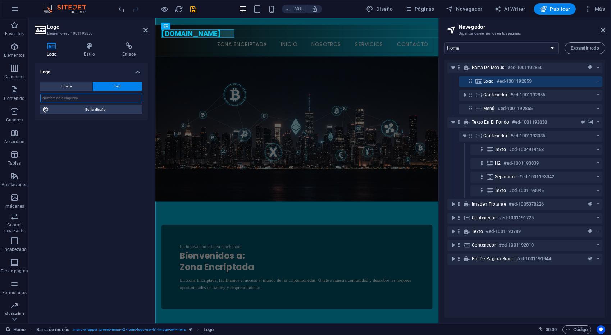
click at [68, 100] on input "text" at bounding box center [91, 98] width 102 height 9
type input "Zona Encriptada"
click at [71, 86] on span "Image" at bounding box center [66, 86] width 10 height 9
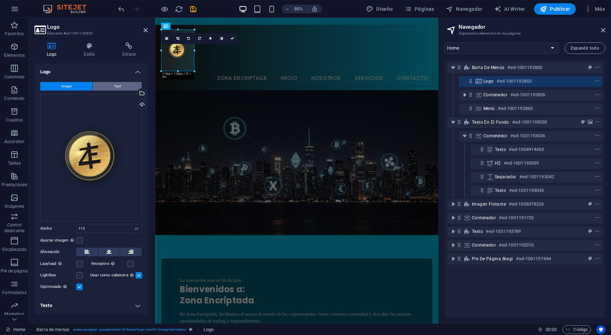
click at [111, 86] on button "Text" at bounding box center [117, 86] width 49 height 9
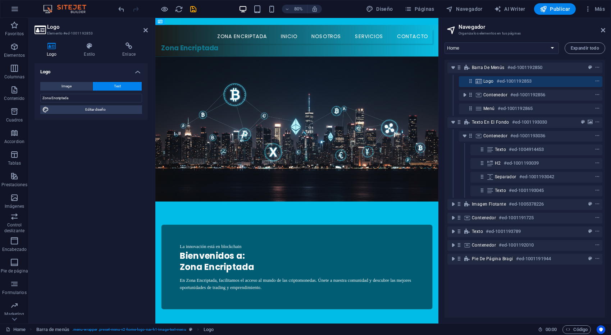
drag, startPoint x: 227, startPoint y: 40, endPoint x: 245, endPoint y: 47, distance: 19.4
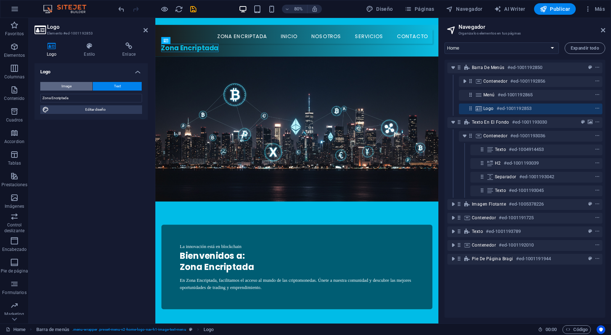
click at [64, 86] on span "Image" at bounding box center [66, 86] width 10 height 9
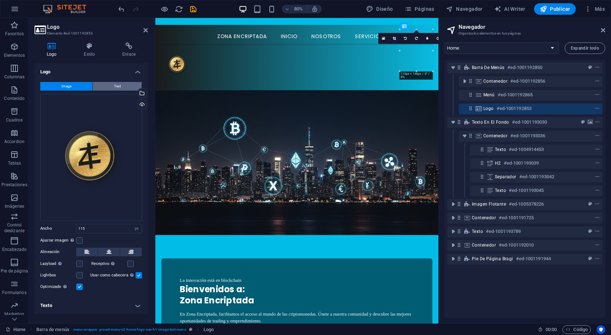
click at [117, 86] on span "Text" at bounding box center [117, 86] width 7 height 9
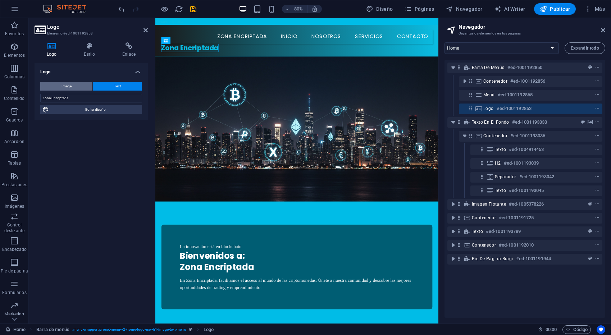
click at [73, 87] on button "Image" at bounding box center [66, 86] width 52 height 9
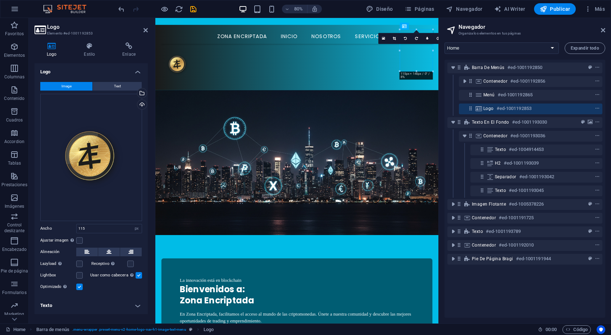
click at [138, 311] on h4 "Texto" at bounding box center [91, 305] width 113 height 17
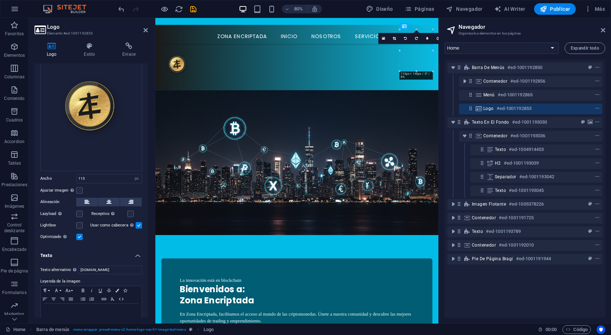
scroll to position [62, 0]
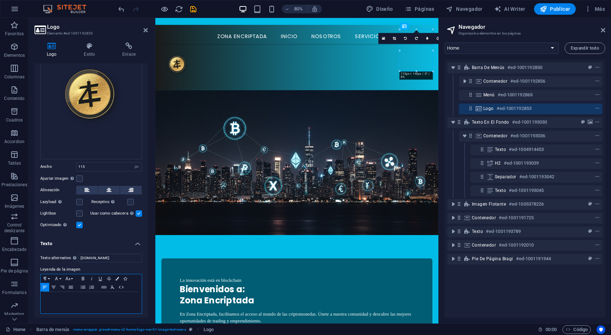
click at [102, 299] on p at bounding box center [91, 298] width 94 height 6
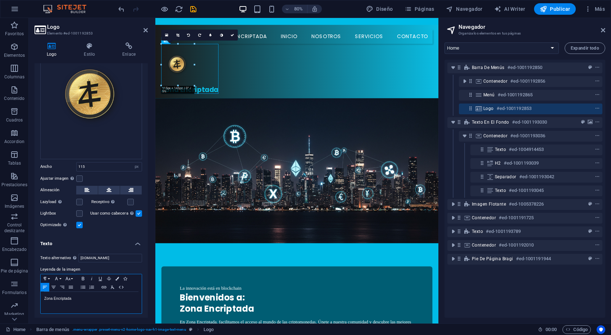
scroll to position [0, 0]
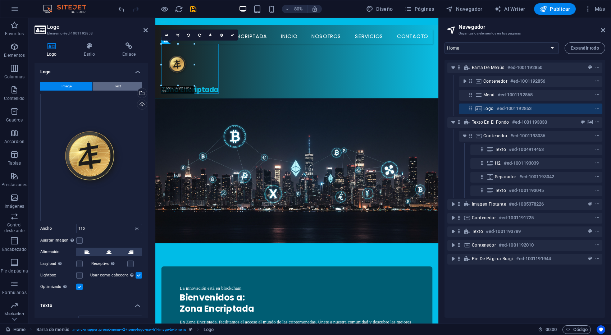
click at [107, 87] on button "Text" at bounding box center [117, 86] width 49 height 9
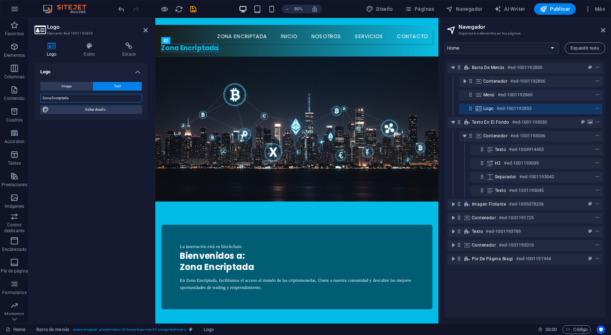
click at [78, 96] on input "Zona Encriptada" at bounding box center [91, 98] width 102 height 9
drag, startPoint x: 97, startPoint y: 131, endPoint x: 97, endPoint y: 126, distance: 5.1
click at [98, 131] on div "Logo Image Text Arrastra archivos aquí, haz clic para escoger archivos o selecc…" at bounding box center [91, 190] width 113 height 254
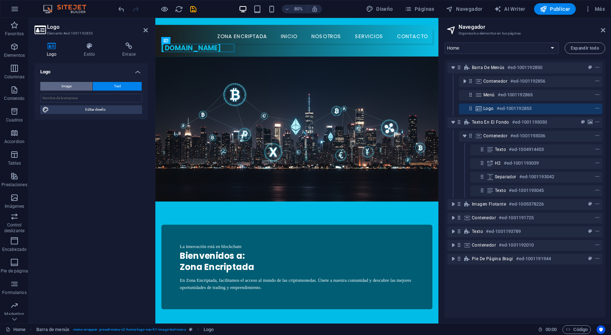
click at [72, 87] on button "Image" at bounding box center [66, 86] width 52 height 9
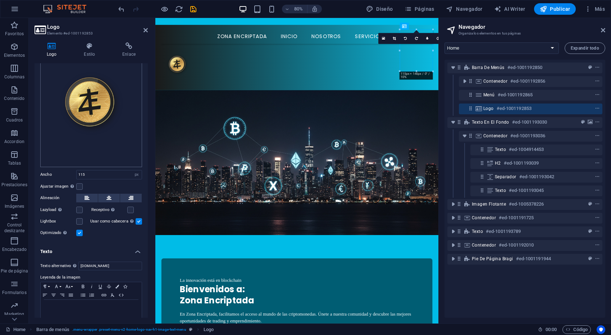
scroll to position [62, 0]
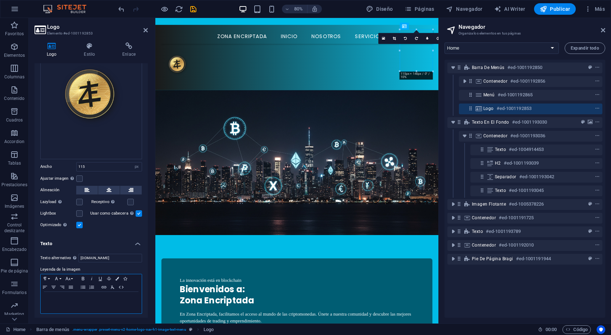
click at [96, 299] on p at bounding box center [91, 298] width 94 height 6
click at [89, 295] on p "Zona Encriptada" at bounding box center [91, 298] width 94 height 6
click at [86, 299] on p "Zona Encriptada" at bounding box center [91, 298] width 94 height 6
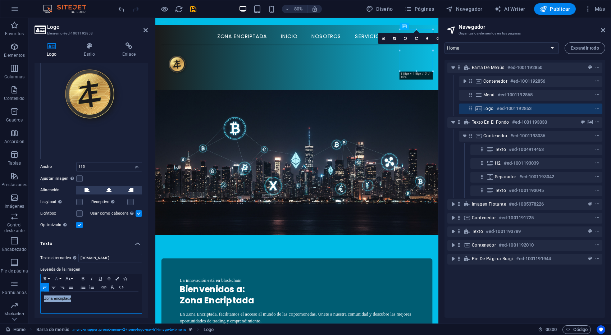
click at [61, 277] on button "Font Family" at bounding box center [58, 278] width 12 height 9
click at [68, 235] on link "Impact" at bounding box center [80, 233] width 57 height 11
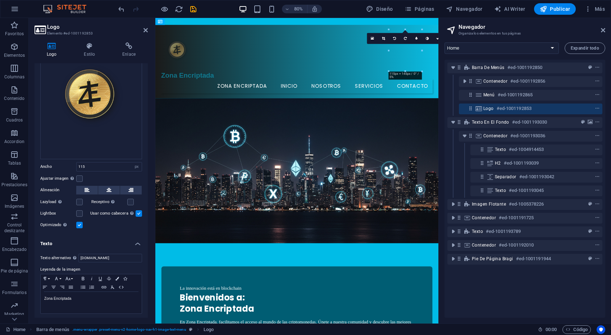
drag, startPoint x: 467, startPoint y: 63, endPoint x: 210, endPoint y: 63, distance: 257.0
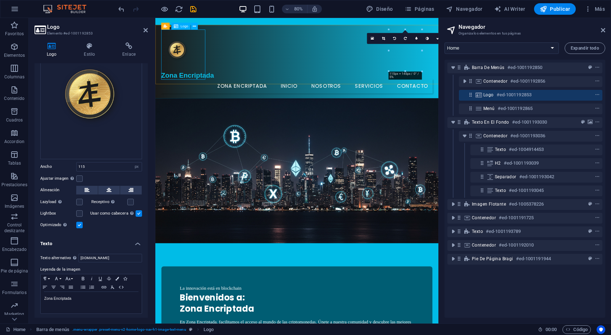
click at [203, 63] on div "Zona Encriptada" at bounding box center [331, 63] width 339 height 62
click at [173, 69] on div "Zona Encriptada" at bounding box center [331, 63] width 339 height 62
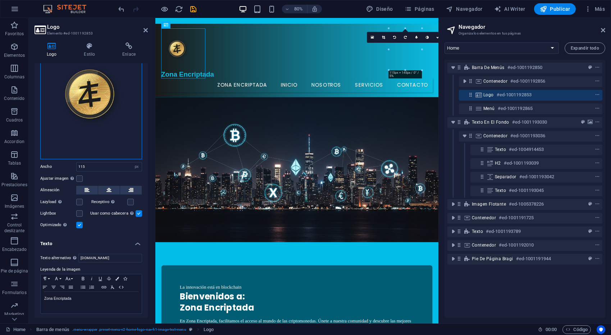
click at [96, 124] on div "Arrastra archivos aquí, haz clic para escoger archivos o selecciona archivos de…" at bounding box center [91, 95] width 102 height 127
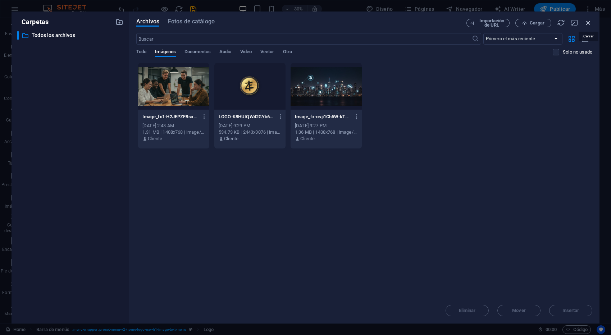
click at [589, 24] on icon "button" at bounding box center [588, 23] width 8 height 8
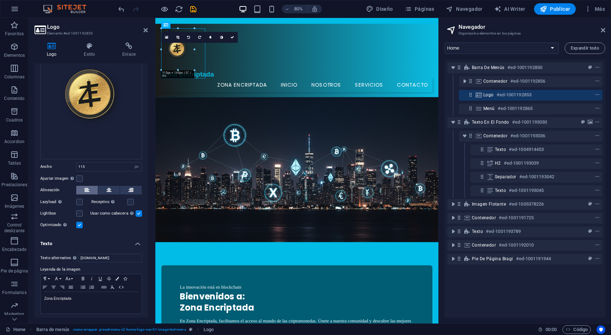
click at [86, 192] on icon at bounding box center [86, 190] width 5 height 9
click at [106, 190] on icon at bounding box center [108, 190] width 5 height 9
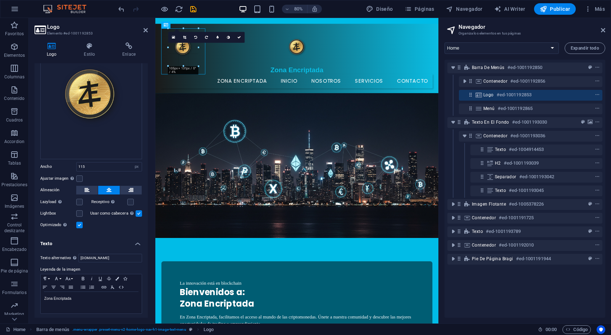
drag, startPoint x: 199, startPoint y: 29, endPoint x: 196, endPoint y: 50, distance: 20.7
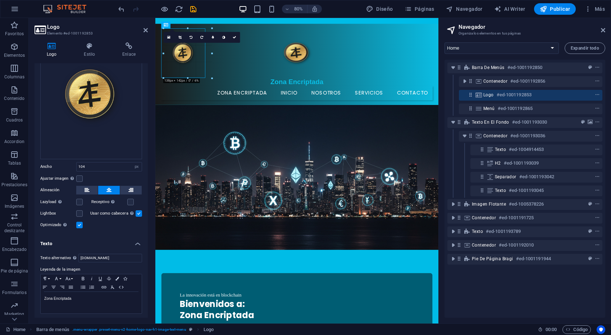
drag, startPoint x: 199, startPoint y: 66, endPoint x: 218, endPoint y: 79, distance: 22.4
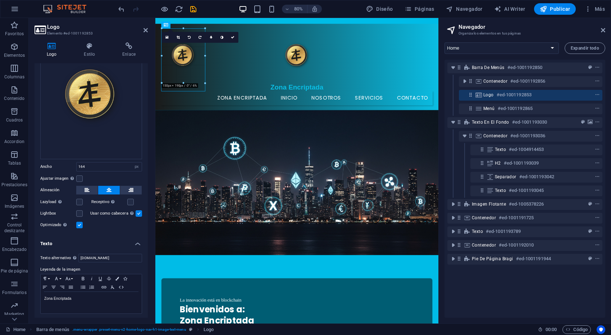
drag, startPoint x: 208, startPoint y: 88, endPoint x: 202, endPoint y: 78, distance: 11.8
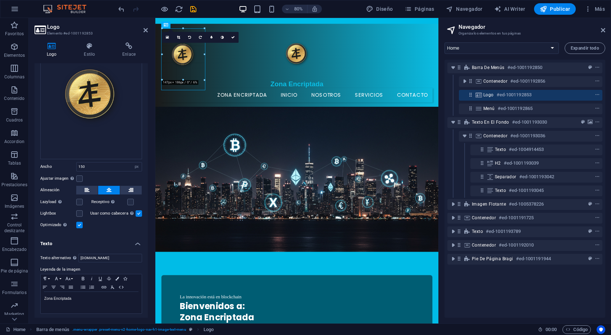
drag, startPoint x: 204, startPoint y: 82, endPoint x: 202, endPoint y: 75, distance: 7.7
type input "142"
drag, startPoint x: 191, startPoint y: 93, endPoint x: 334, endPoint y: 98, distance: 143.1
click at [191, 93] on div "Zona Encriptada" at bounding box center [331, 68] width 339 height 74
click at [212, 100] on div "Zona Encriptada" at bounding box center [331, 68] width 339 height 74
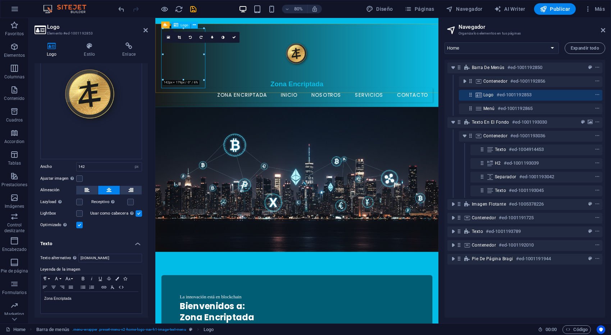
click at [212, 100] on div "Zona Encriptada" at bounding box center [331, 68] width 339 height 74
click at [216, 102] on div "Zona Encriptada" at bounding box center [331, 68] width 339 height 74
click at [244, 104] on div "Zona Encriptada Zona Encriptada Inicio Nosotros Servicios Contacto" at bounding box center [332, 77] width 354 height 104
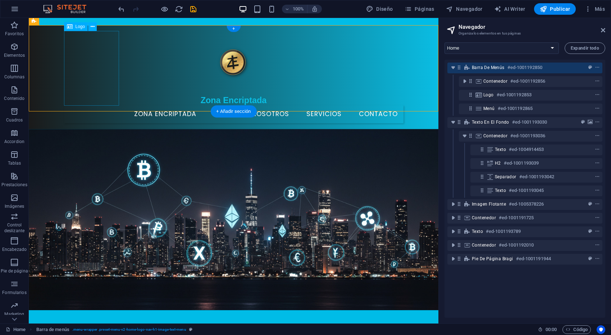
click at [84, 66] on div "Zona Encriptada" at bounding box center [233, 68] width 339 height 74
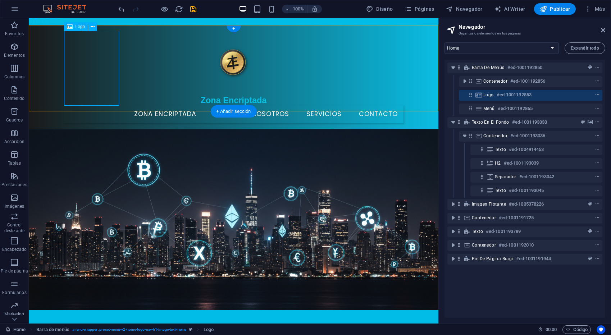
click at [543, 92] on div "Logo #ed-1001192853" at bounding box center [524, 95] width 83 height 9
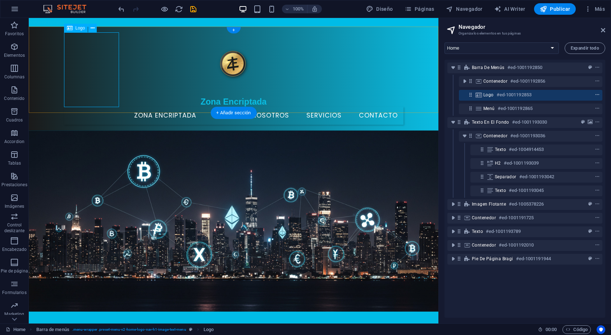
click at [595, 96] on icon "context-menu" at bounding box center [596, 94] width 5 height 5
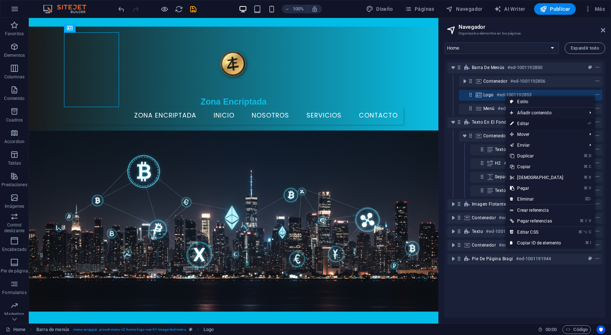
click at [529, 122] on link "⏎ Editar" at bounding box center [536, 123] width 62 height 11
select select "px"
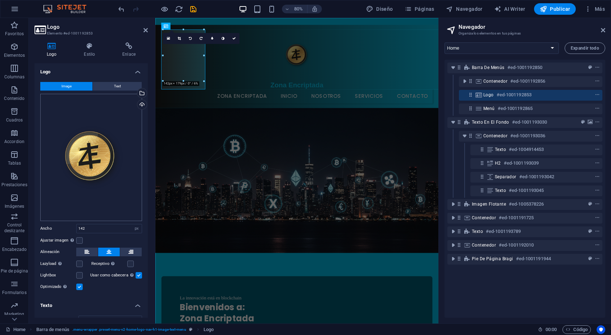
scroll to position [62, 0]
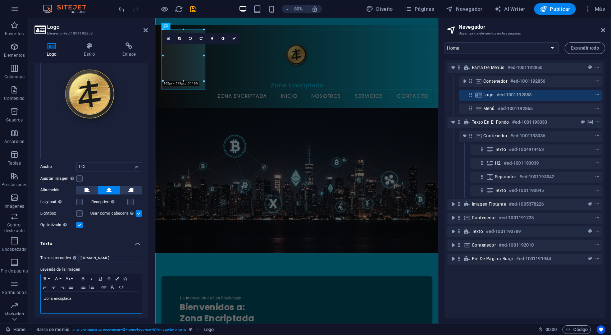
click at [43, 298] on div "Zona Encriptada" at bounding box center [91, 303] width 101 height 22
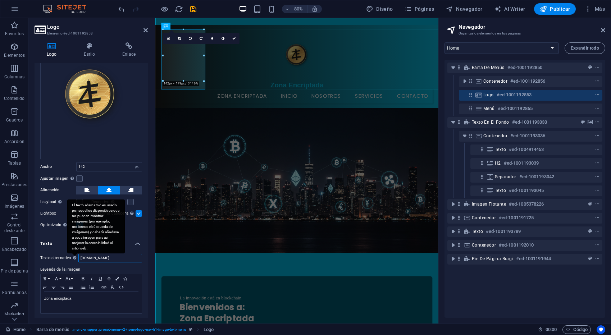
drag, startPoint x: 122, startPoint y: 258, endPoint x: 70, endPoint y: 258, distance: 51.8
click at [70, 258] on div "Texto alternativo El texto alternativo es usado por aquellos dispositivos que n…" at bounding box center [91, 258] width 102 height 9
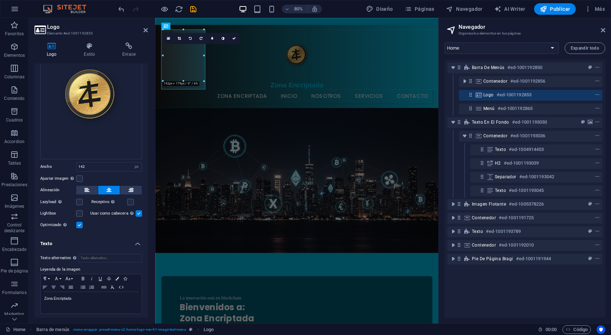
click at [107, 236] on h4 "Texto" at bounding box center [91, 241] width 113 height 13
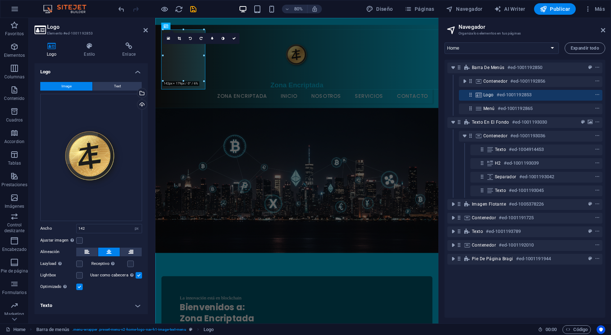
click at [150, 142] on div "Logo Estilo Enlace Logo Image Text Arrastra archivos aquí, haz clic para escoge…" at bounding box center [91, 180] width 125 height 287
click at [233, 38] on icon at bounding box center [234, 39] width 4 height 4
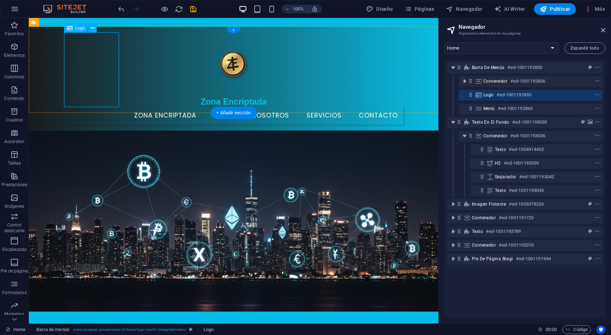
click at [88, 62] on div "Zona Encriptada" at bounding box center [233, 69] width 339 height 74
select select "px"
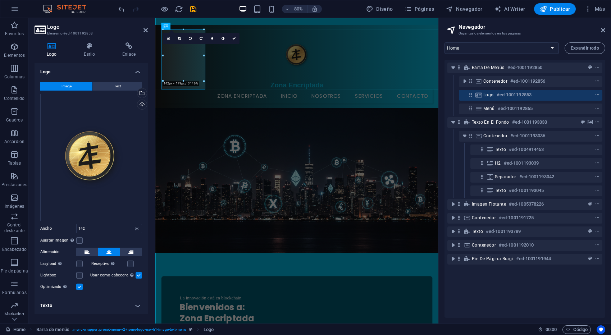
click at [134, 306] on h4 "Texto" at bounding box center [91, 305] width 113 height 17
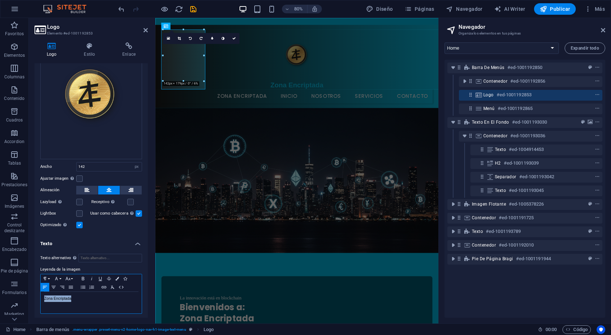
drag, startPoint x: 87, startPoint y: 300, endPoint x: 40, endPoint y: 298, distance: 47.1
click at [40, 298] on div "Paragraph Format Normal Heading 1 Heading 2 Heading 3 Heading 4 Heading 5 Headi…" at bounding box center [91, 294] width 102 height 40
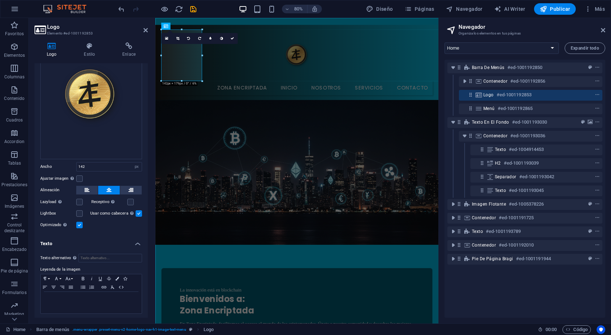
click at [134, 244] on h4 "Texto" at bounding box center [91, 241] width 113 height 13
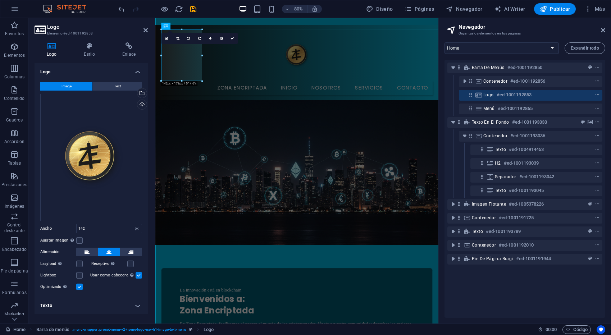
click at [148, 249] on div "Logo Estilo Enlace Logo Image Text Arrastra archivos aquí, haz clic para escoge…" at bounding box center [91, 180] width 125 height 287
click at [233, 37] on icon at bounding box center [232, 39] width 4 height 4
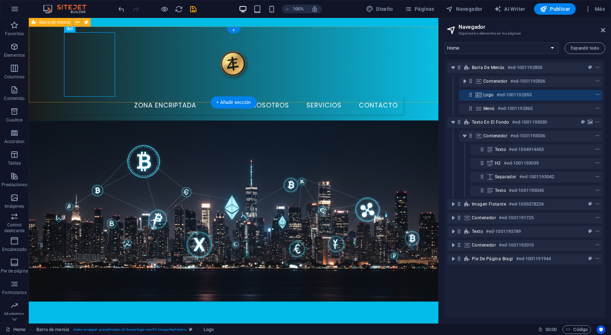
click at [174, 47] on div "Zona Encriptada Inicio Nosotros Servicios Contacto" at bounding box center [233, 74] width 409 height 94
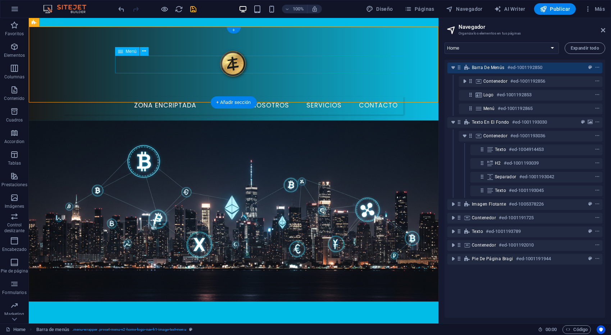
click at [173, 97] on nav "Zona Encriptada Inicio Nosotros Servicios Contacto" at bounding box center [233, 106] width 339 height 18
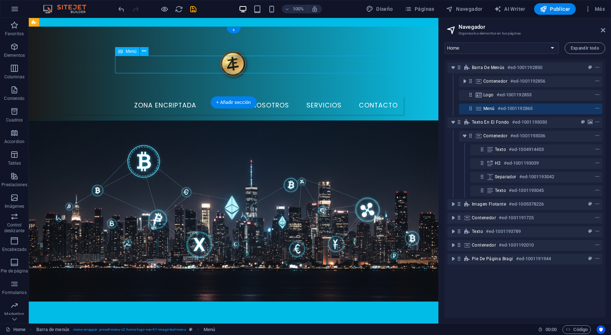
drag, startPoint x: 182, startPoint y: 62, endPoint x: 174, endPoint y: 61, distance: 8.3
click at [174, 97] on nav "Zona Encriptada Inicio Nosotros Servicios Contacto" at bounding box center [233, 106] width 339 height 18
click at [139, 97] on nav "Zona Encriptada Inicio Nosotros Servicios Contacto" at bounding box center [233, 106] width 339 height 18
drag, startPoint x: 156, startPoint y: 71, endPoint x: 109, endPoint y: 52, distance: 50.2
click at [115, 97] on nav "Zona Encriptada Inicio Nosotros Servicios Contacto" at bounding box center [233, 106] width 339 height 18
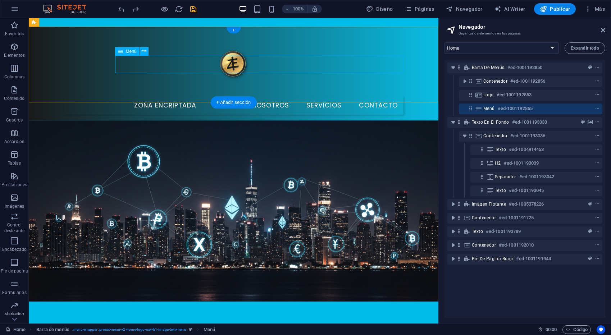
click at [197, 97] on nav "Zona Encriptada Inicio Nosotros Servicios Contacto" at bounding box center [233, 106] width 339 height 18
click at [229, 97] on nav "Zona Encriptada Inicio Nosotros Servicios Contacto" at bounding box center [233, 106] width 339 height 18
click at [171, 97] on nav "Zona Encriptada Inicio Nosotros Servicios Contacto" at bounding box center [233, 106] width 339 height 18
click at [423, 11] on span "Páginas" at bounding box center [419, 8] width 30 height 7
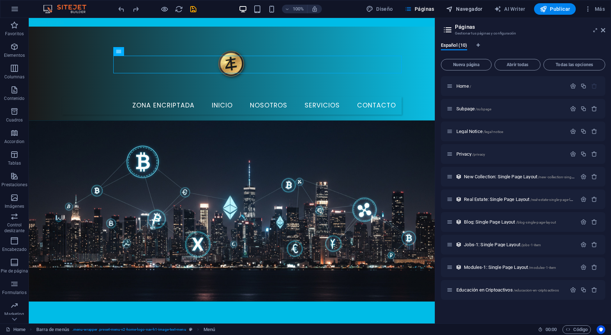
click at [469, 9] on span "Navegador" at bounding box center [464, 8] width 37 height 7
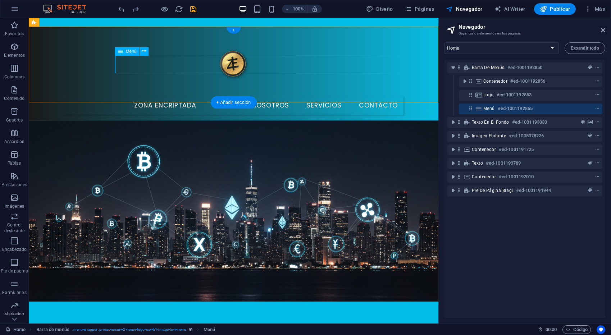
click at [519, 107] on h6 "#ed-1001192865" at bounding box center [514, 108] width 35 height 9
click at [471, 110] on icon at bounding box center [470, 108] width 6 height 6
click at [477, 110] on icon at bounding box center [478, 109] width 8 height 6
select select
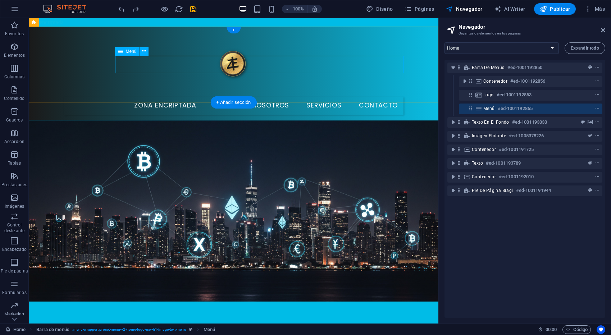
select select
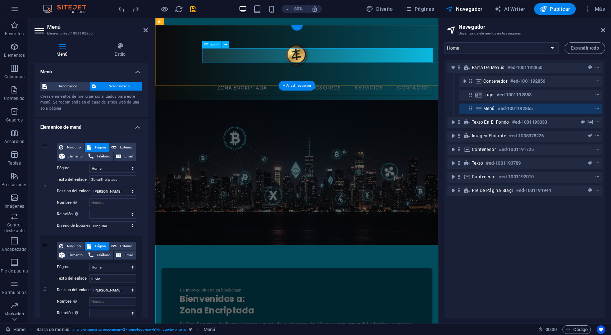
click at [596, 108] on icon "context-menu" at bounding box center [596, 108] width 5 height 5
click at [483, 229] on div "Barra de menús #ed-1001192850 Contenedor #ed-1001192856 Logo #ed-1001192853 Men…" at bounding box center [524, 189] width 161 height 258
click at [45, 184] on icon at bounding box center [45, 186] width 4 height 5
type input "Inicio"
select select
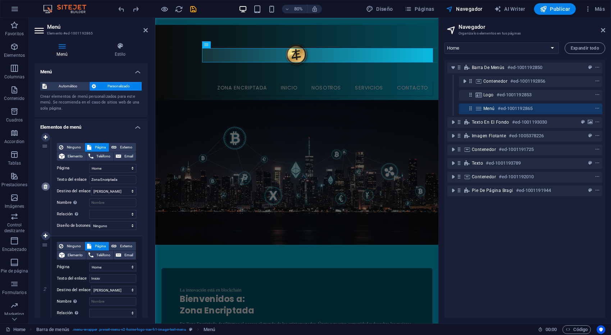
type input "Nosotros"
select select
type input "Servicios"
select select
type input "Contacto"
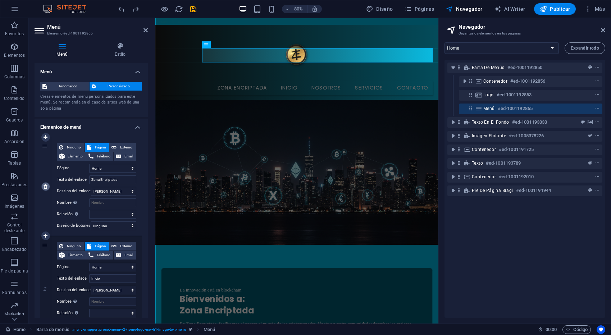
select select
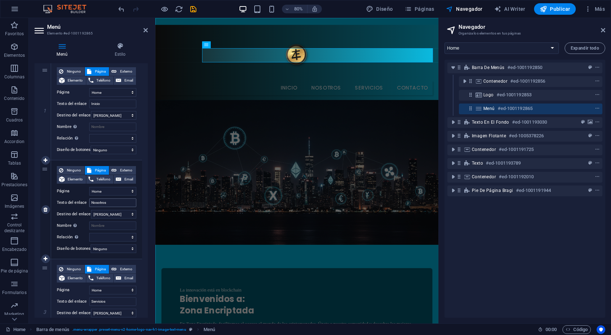
scroll to position [76, 0]
click at [412, 9] on icon "button" at bounding box center [407, 8] width 7 height 7
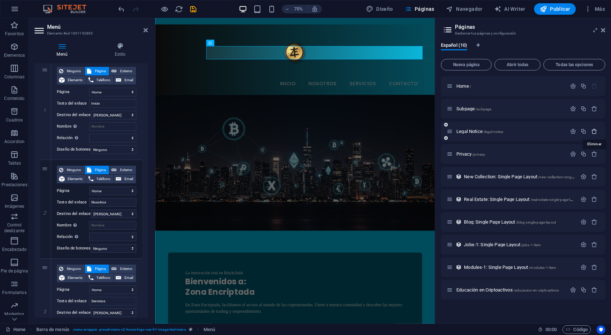
click at [594, 133] on icon "button" at bounding box center [594, 131] width 6 height 6
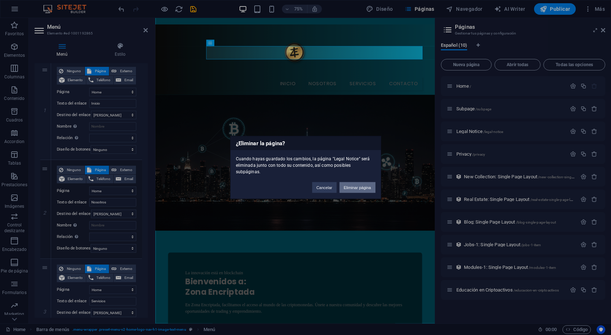
click at [357, 188] on button "Eliminar página" at bounding box center [357, 187] width 36 height 11
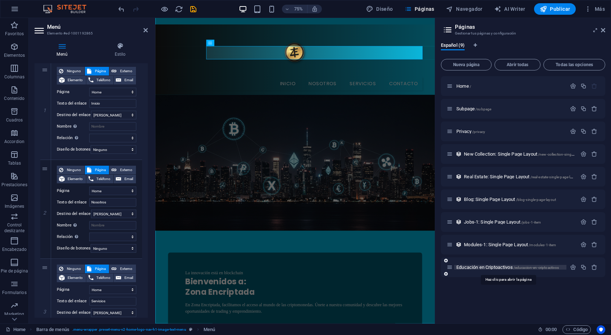
click at [496, 268] on span "Educación en Criptoactivos /educacion-en-criptoactivos" at bounding box center [507, 267] width 102 height 5
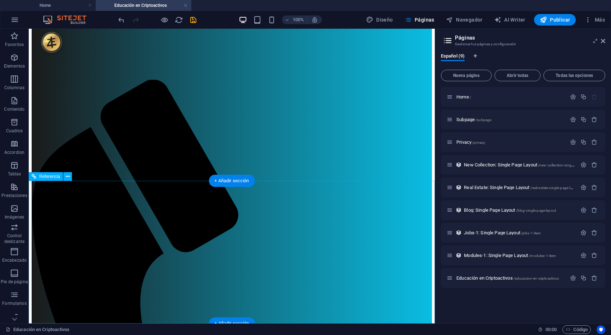
scroll to position [0, 0]
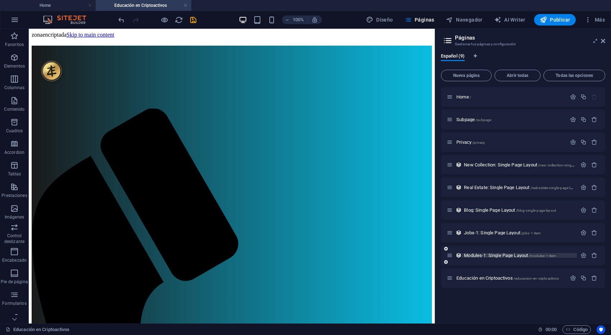
click at [474, 257] on span "Modules-1: Single Page Layout /modules-1-item" at bounding box center [510, 255] width 92 height 5
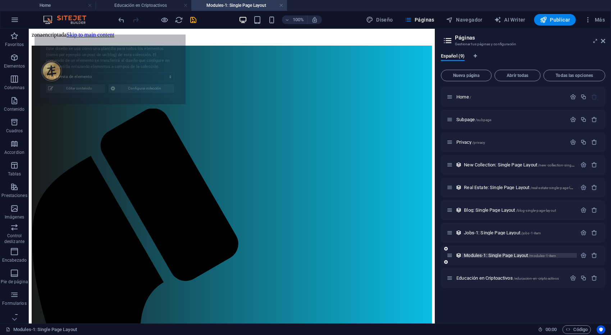
select select "68dd7a5c4d14a521ab06a4ea"
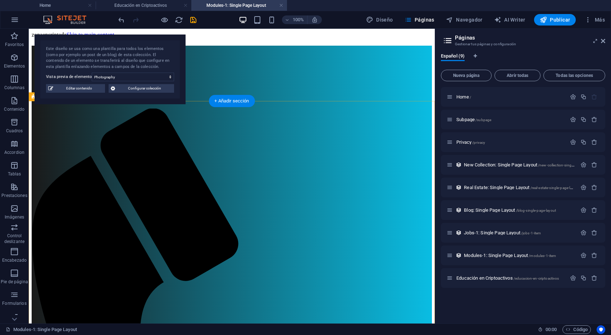
click at [477, 256] on span "Modules-1: Single Page Layout /modules-1-item" at bounding box center [510, 255] width 92 height 5
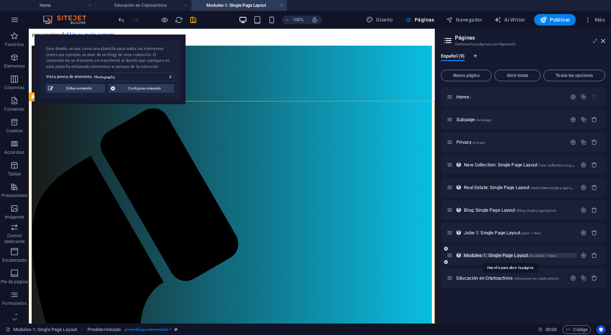
click at [472, 257] on span "Modules-1: Single Page Layout /modules-1-item" at bounding box center [510, 255] width 92 height 5
click at [473, 237] on div "Jobs-1: Single Page Layout /jobs-1-item" at bounding box center [523, 233] width 164 height 20
click at [474, 233] on span "Jobs-1: Single Page Layout /jobs-1-item" at bounding box center [502, 232] width 77 height 5
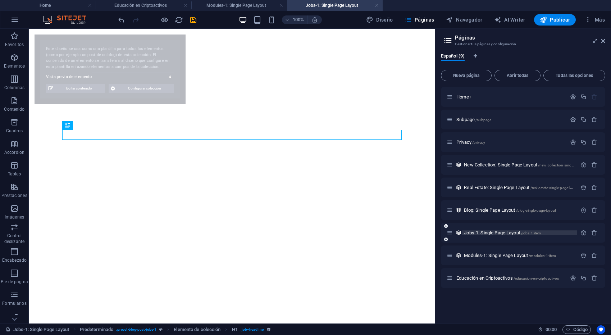
select select "68dd7a5c4d14a521ab06a4e4"
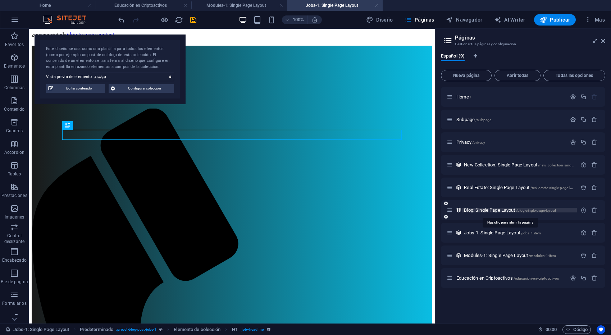
click at [471, 211] on span "Blog: Single Page Layout /blog-single-page-layout" at bounding box center [510, 209] width 92 height 5
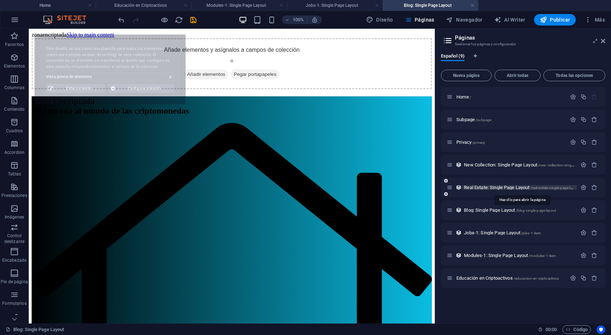
select select "68dd7a5c4d14a521ab06a4dd"
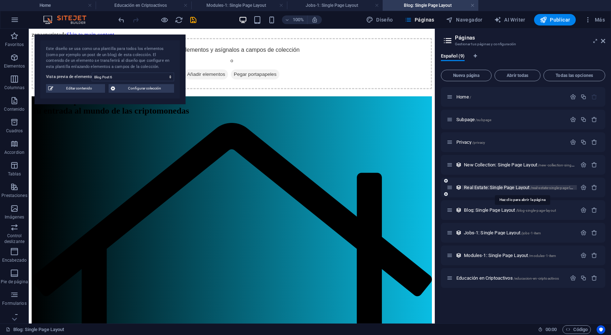
click at [482, 189] on span "Real Estate: Single Page Layout /real-estate-single-page-layout" at bounding box center [521, 187] width 115 height 5
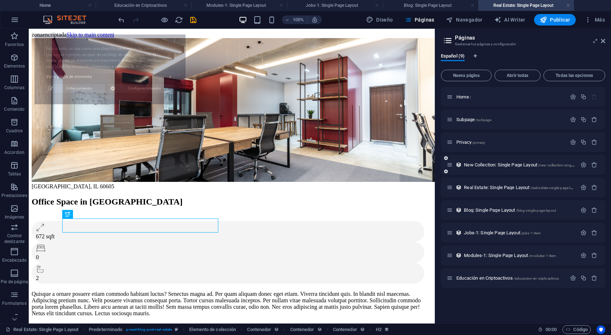
select select "68dd7a5c4d14a521ab06a4f4"
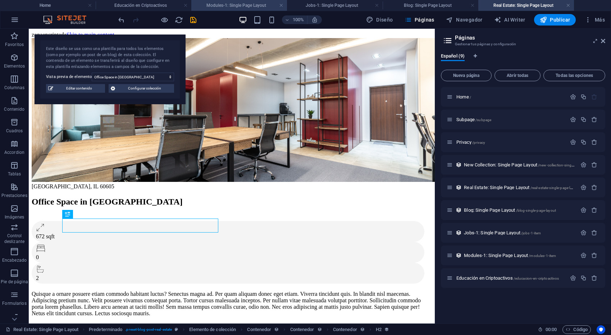
click at [233, 7] on h4 "Modules-1: Single Page Layout" at bounding box center [239, 5] width 96 height 8
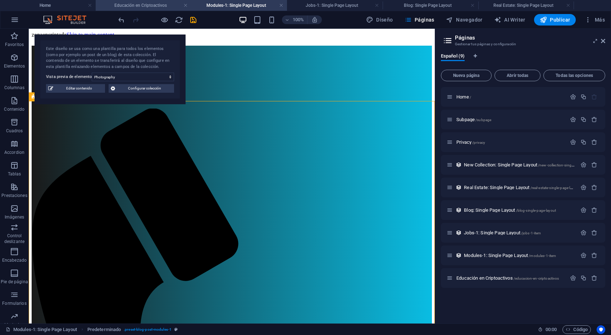
click at [176, 6] on h4 "Educación en Criptoactivos" at bounding box center [144, 5] width 96 height 8
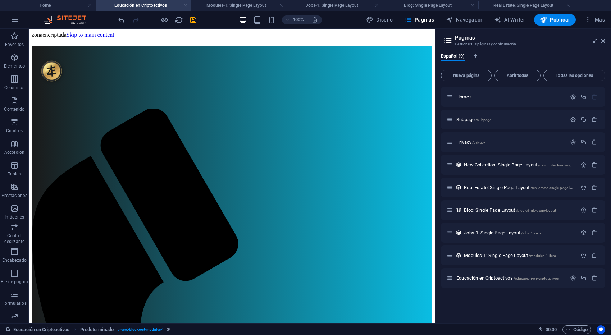
click at [184, 6] on link at bounding box center [185, 5] width 4 height 7
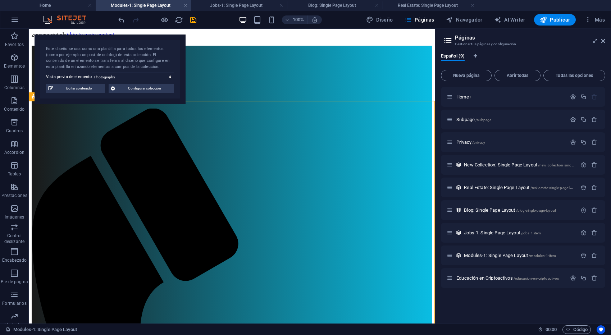
click at [184, 6] on link at bounding box center [185, 5] width 4 height 7
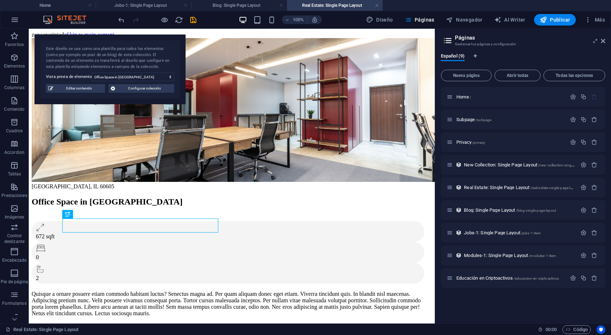
click at [184, 6] on link at bounding box center [185, 5] width 4 height 7
click at [162, 6] on h4 "Real Estate: Single Page Layout" at bounding box center [144, 5] width 96 height 8
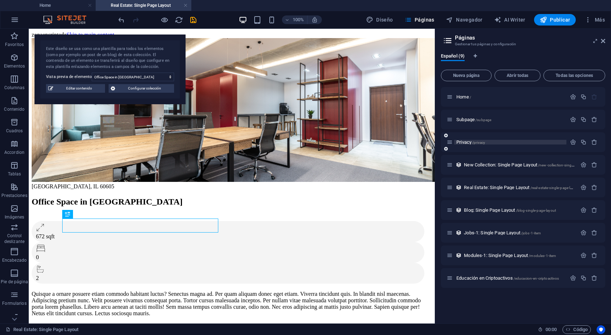
click at [468, 141] on span "Privacy /privacy" at bounding box center [470, 141] width 29 height 5
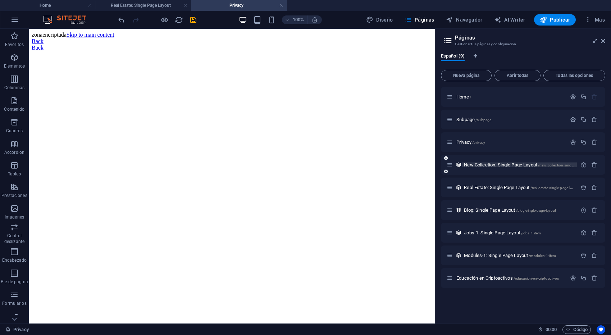
click at [488, 165] on span "New Collection: Single Page Layout /new-collection-single-page-layout" at bounding box center [529, 164] width 130 height 5
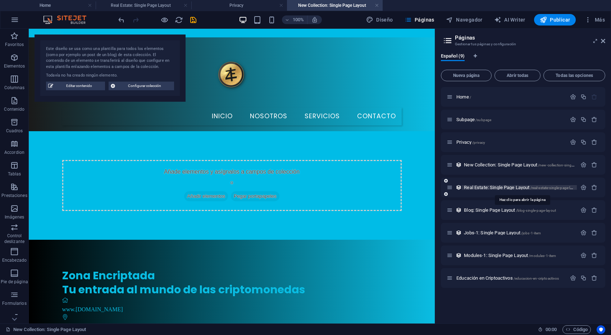
click at [485, 188] on span "Real Estate: Single Page Layout /real-estate-single-page-layout" at bounding box center [521, 187] width 115 height 5
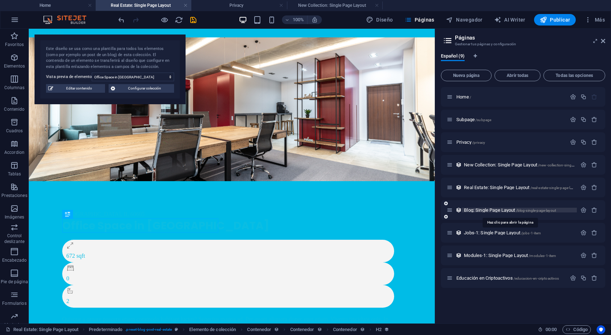
click at [477, 210] on span "Blog: Single Page Layout /blog-single-page-layout" at bounding box center [510, 209] width 92 height 5
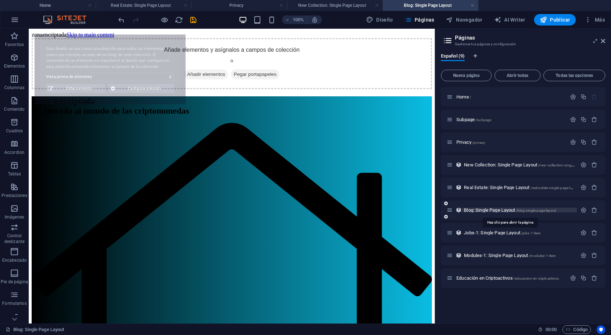
select select "68dd7a5c4d14a521ab06a4dd"
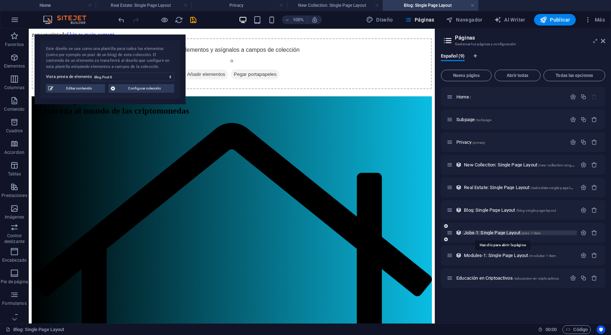
click at [473, 234] on span "Jobs-1: Single Page Layout /jobs-1-item" at bounding box center [502, 232] width 77 height 5
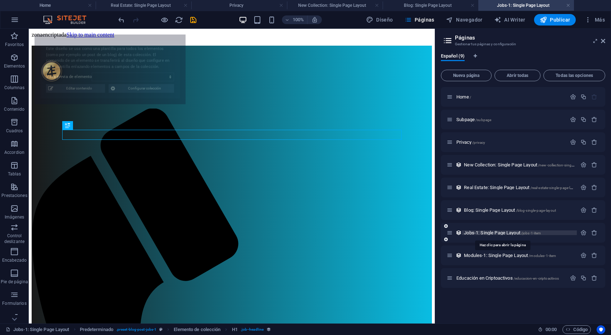
select select "68dd7a5c4d14a521ab06a4e4"
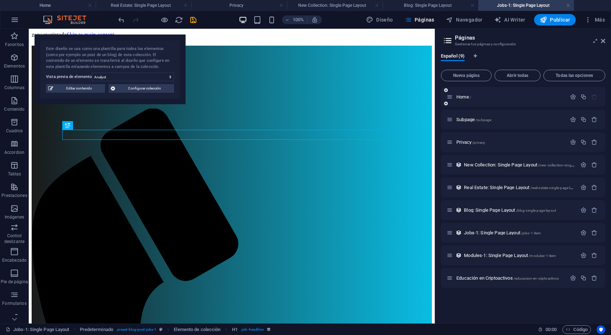
click at [470, 101] on div "Home /" at bounding box center [523, 97] width 164 height 20
click at [464, 98] on span "Home /" at bounding box center [463, 96] width 15 height 5
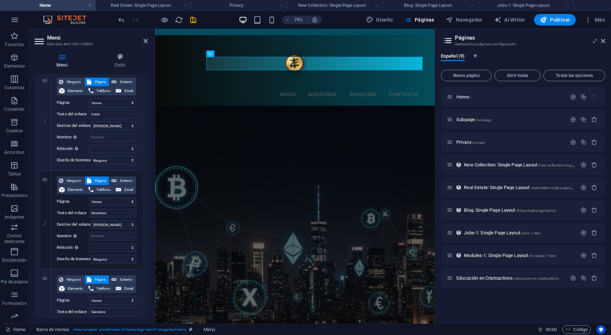
click at [605, 42] on aside "Páginas Gestionar tus páginas y configuración Español (9) Nueva página Abrir to…" at bounding box center [523, 176] width 176 height 295
click at [604, 42] on icon at bounding box center [603, 41] width 4 height 6
